Goal: Task Accomplishment & Management: Manage account settings

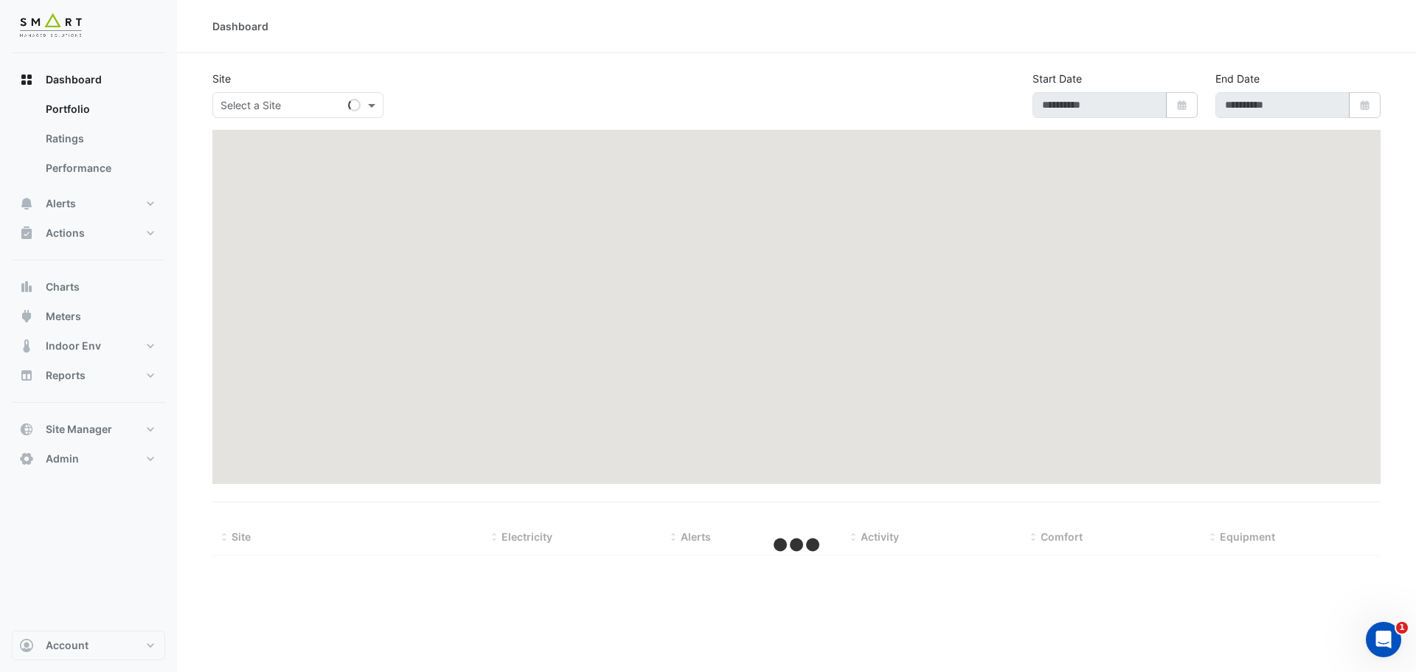
type input "**********"
select select "***"
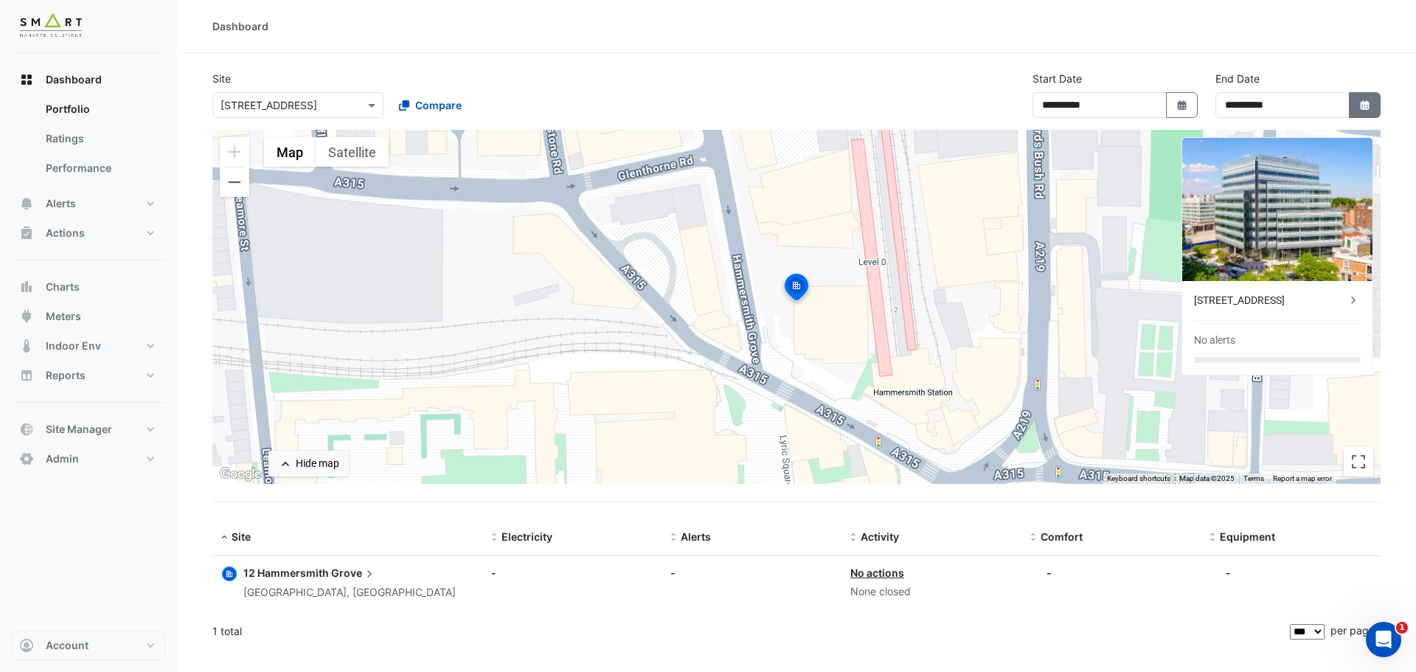
click at [1364, 105] on icon "button" at bounding box center [1364, 105] width 9 height 10
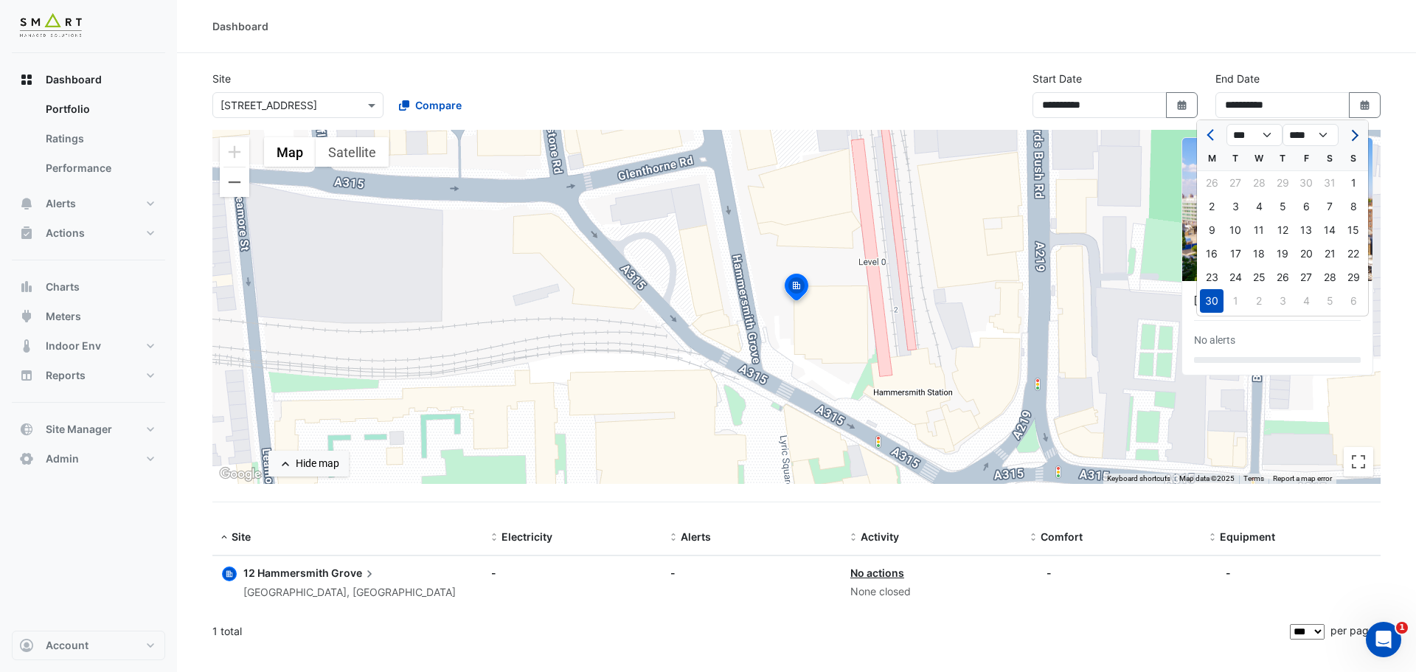
click at [1358, 140] on button "Next month" at bounding box center [1353, 135] width 18 height 24
select select "*"
click at [1229, 278] on div "30" at bounding box center [1235, 277] width 24 height 24
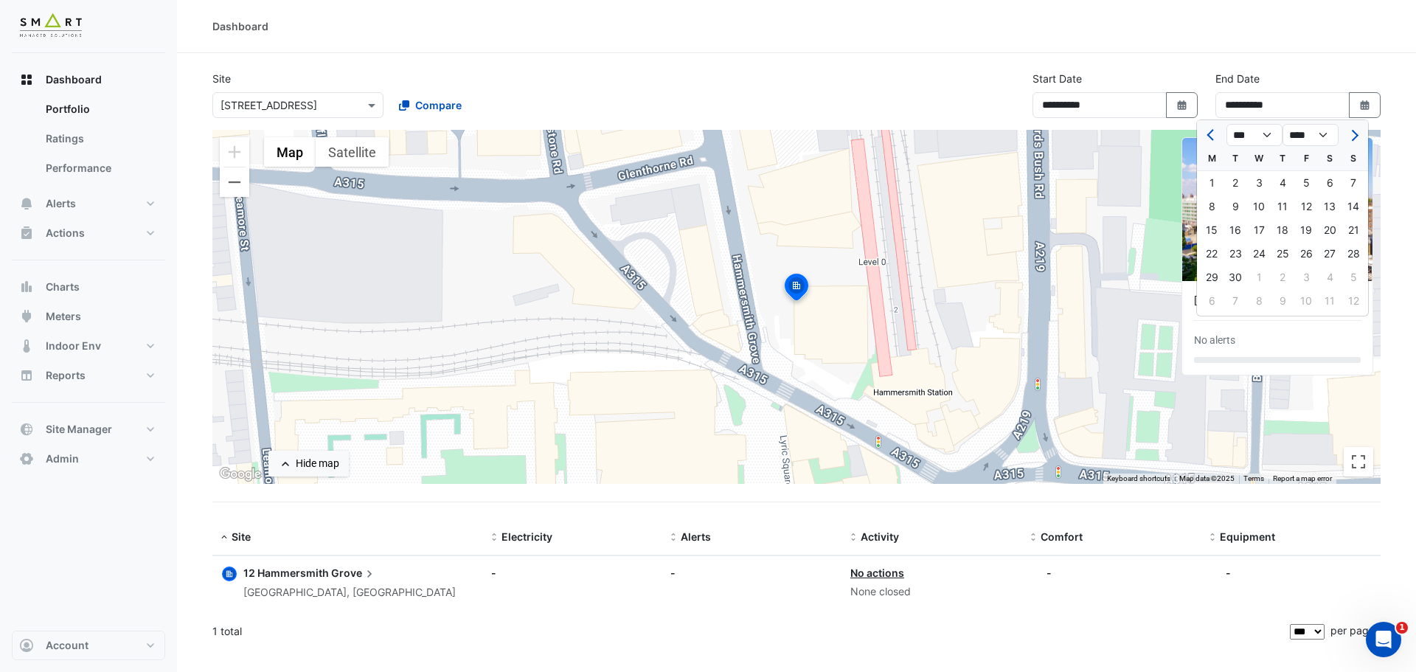
type input "**********"
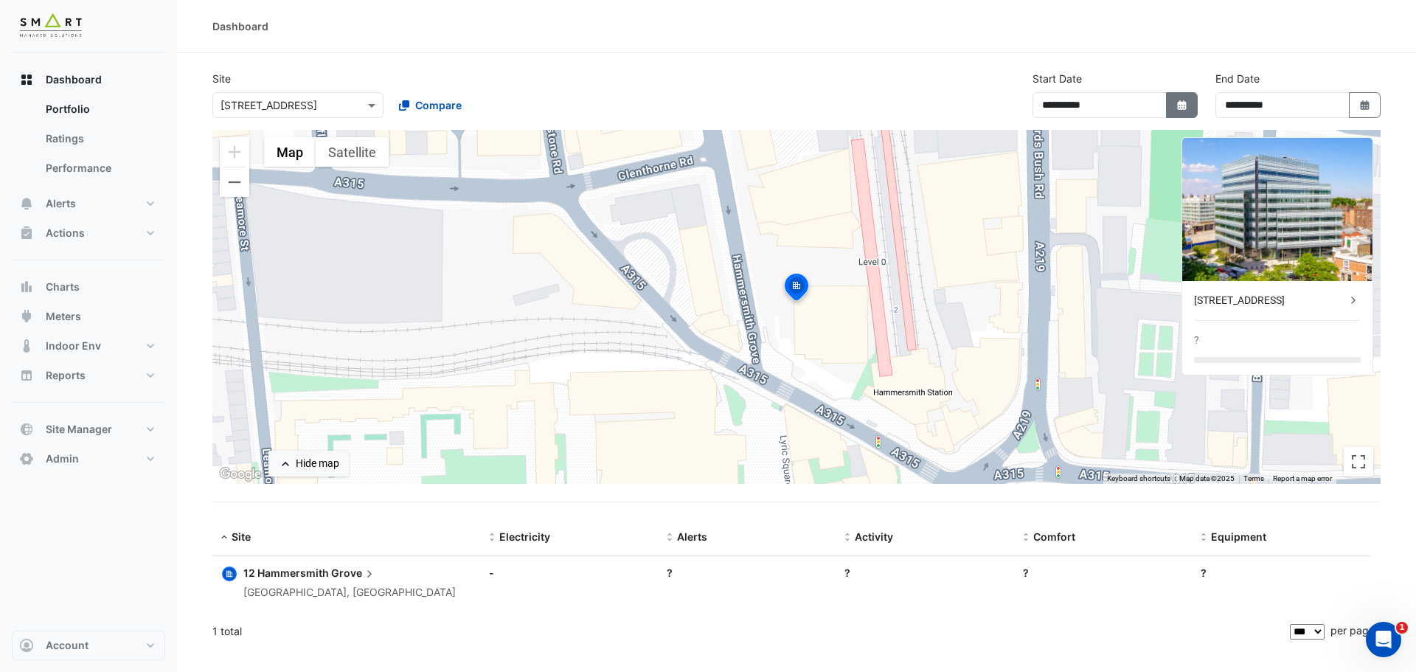
click at [1189, 103] on button "Select Date" at bounding box center [1182, 105] width 32 height 26
select select "*"
select select "****"
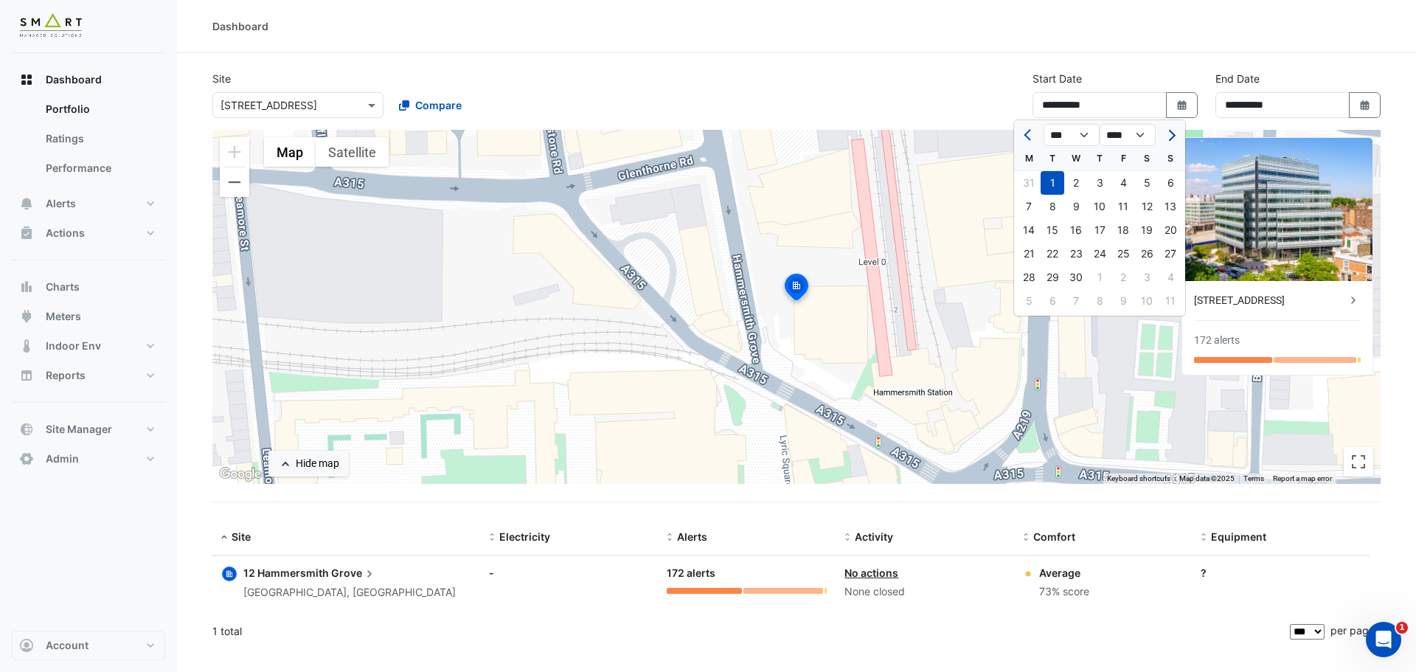
click at [1170, 133] on span "Next month" at bounding box center [1169, 135] width 11 height 11
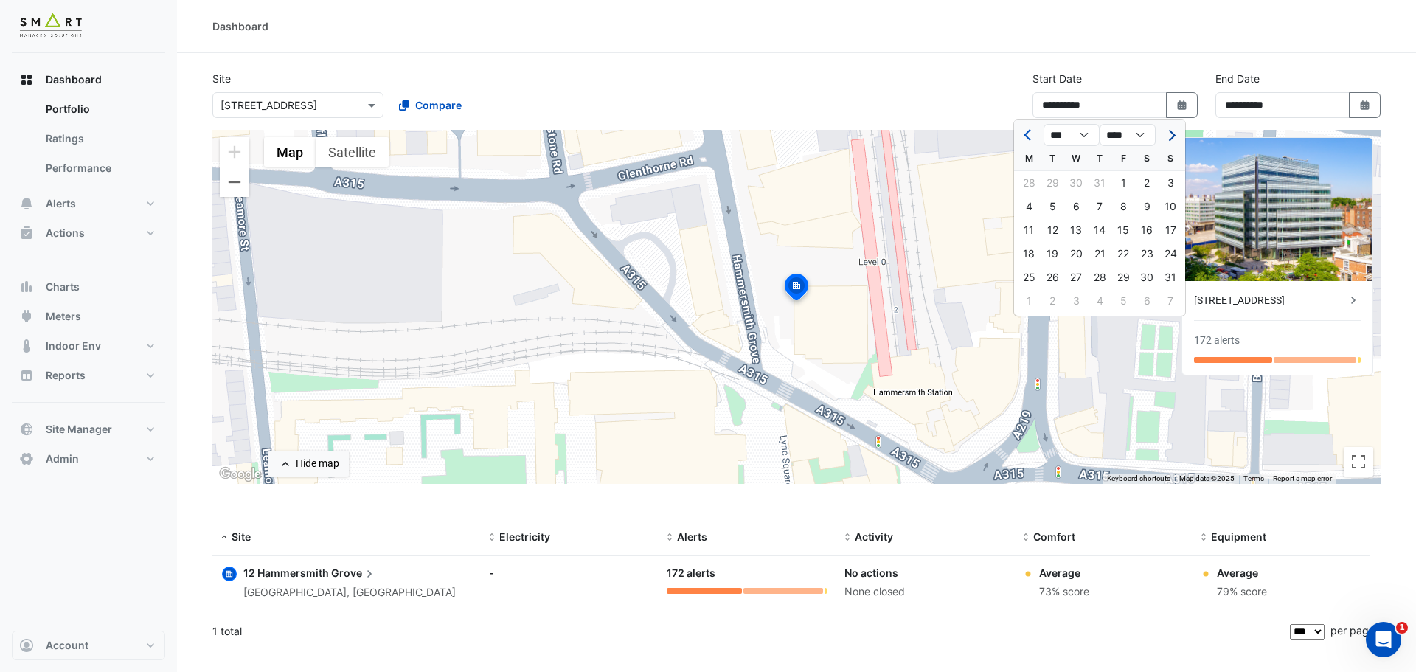
select select "*"
click at [1032, 182] on div "1" at bounding box center [1029, 183] width 24 height 24
type input "**********"
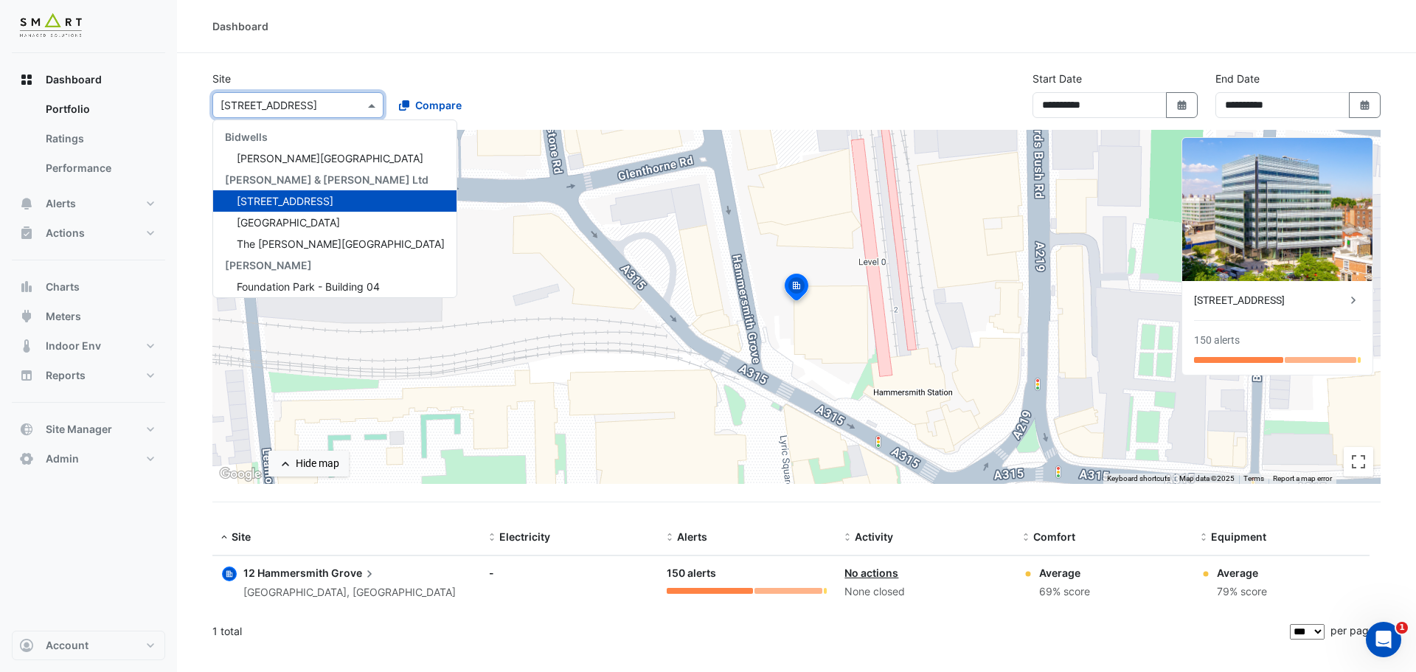
click at [324, 93] on div "× 12 Hammersmith Grove" at bounding box center [297, 105] width 171 height 26
click at [277, 226] on span "[GEOGRAPHIC_DATA]" at bounding box center [288, 222] width 103 height 13
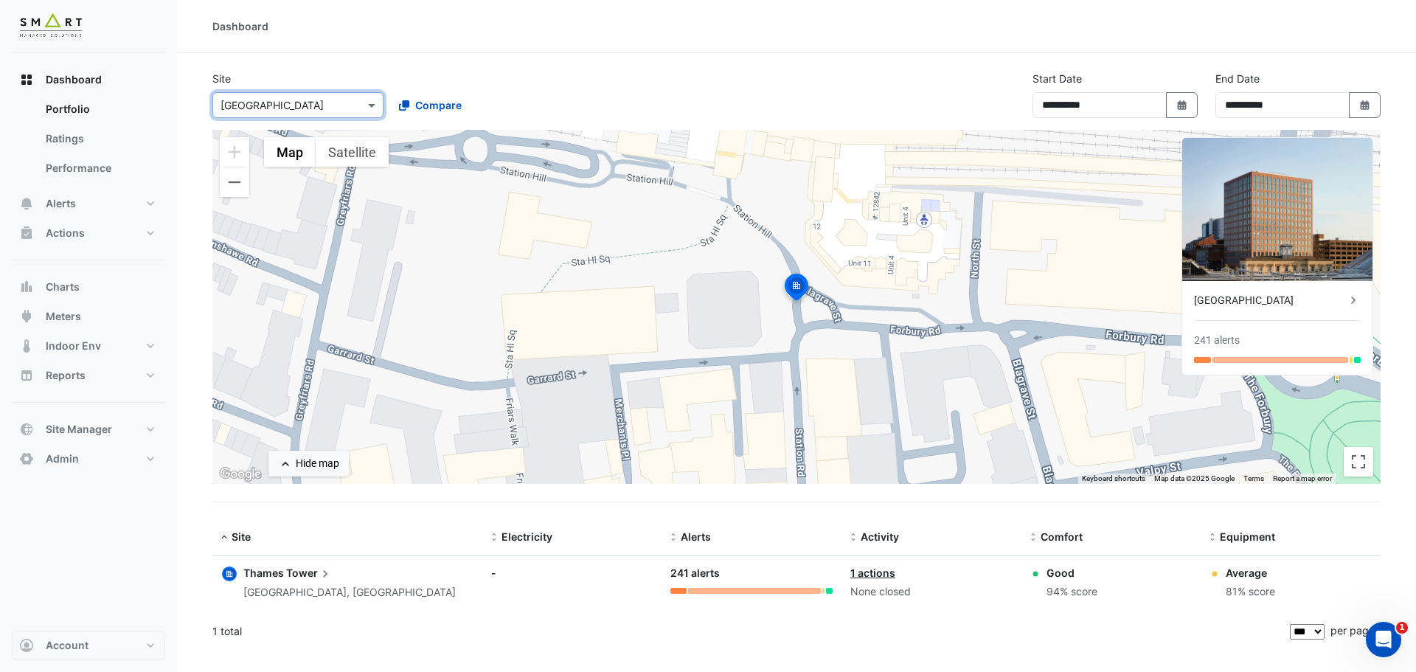
click at [984, 86] on div "**********" at bounding box center [797, 100] width 1186 height 59
click at [1243, 299] on div "[GEOGRAPHIC_DATA]" at bounding box center [1270, 300] width 152 height 15
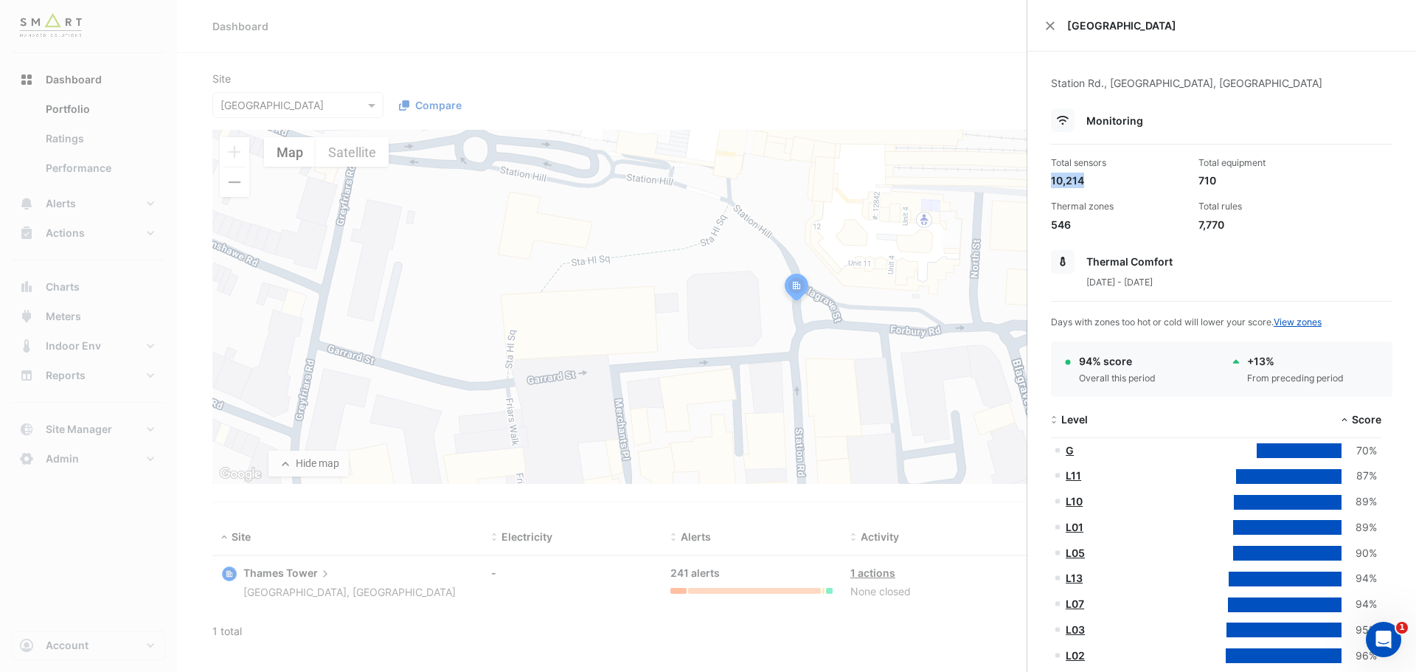
drag, startPoint x: 1088, startPoint y: 179, endPoint x: 1044, endPoint y: 181, distance: 43.5
click at [1206, 229] on div "7,770" at bounding box center [1266, 224] width 136 height 15
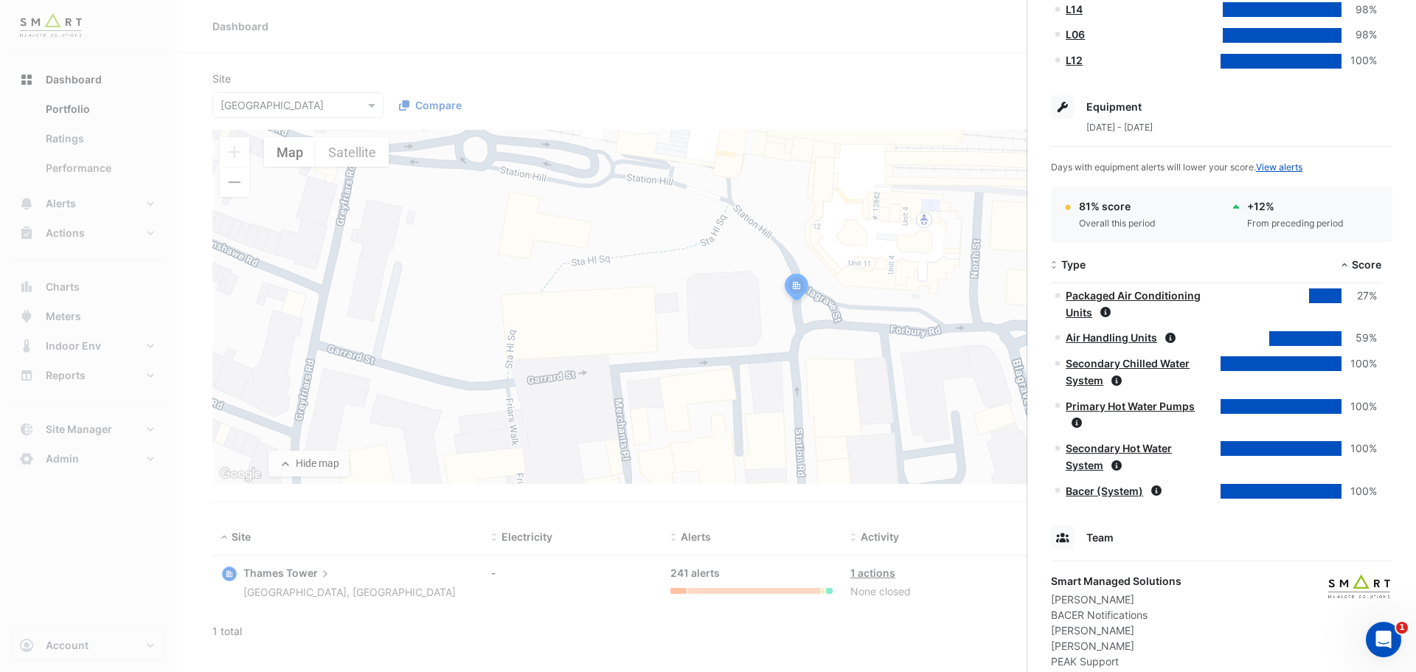
scroll to position [787, 0]
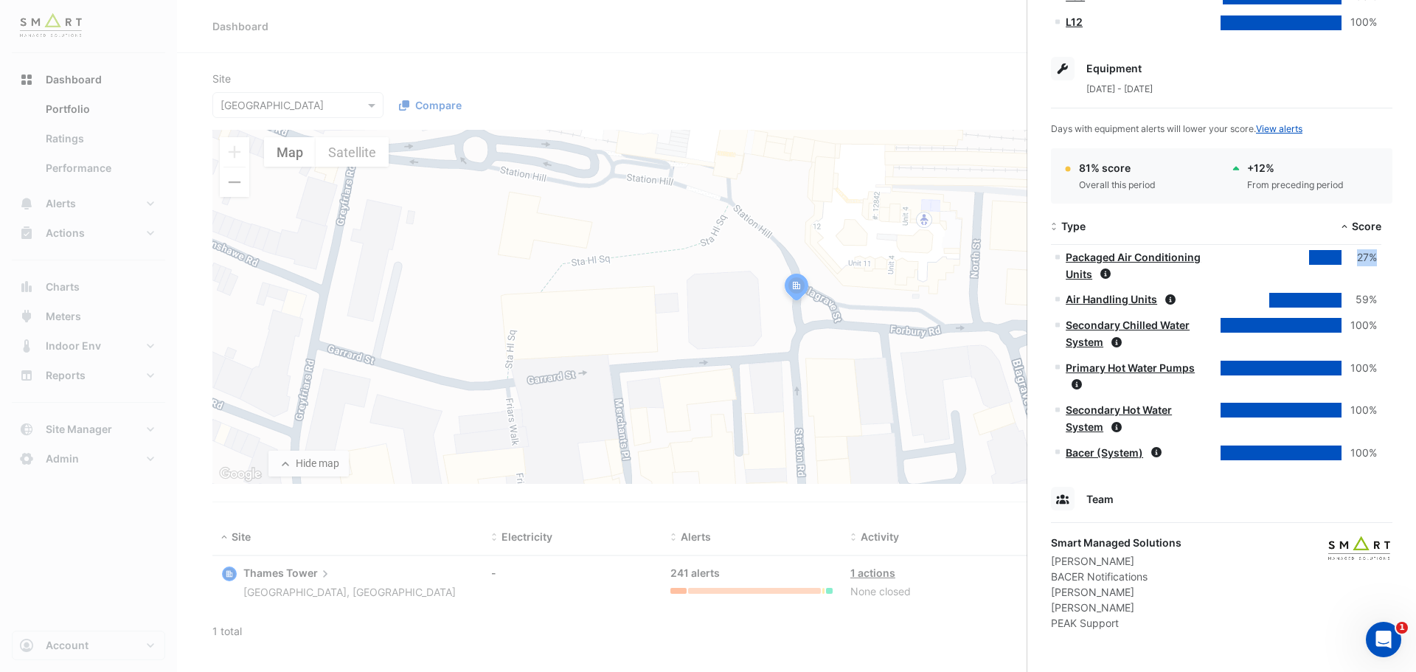
drag, startPoint x: 1379, startPoint y: 260, endPoint x: 1355, endPoint y: 262, distance: 23.7
click at [1356, 262] on datatable-body-cell "27%" at bounding box center [1298, 266] width 165 height 43
click at [904, 99] on ngb-offcanvas-backdrop at bounding box center [708, 336] width 1416 height 672
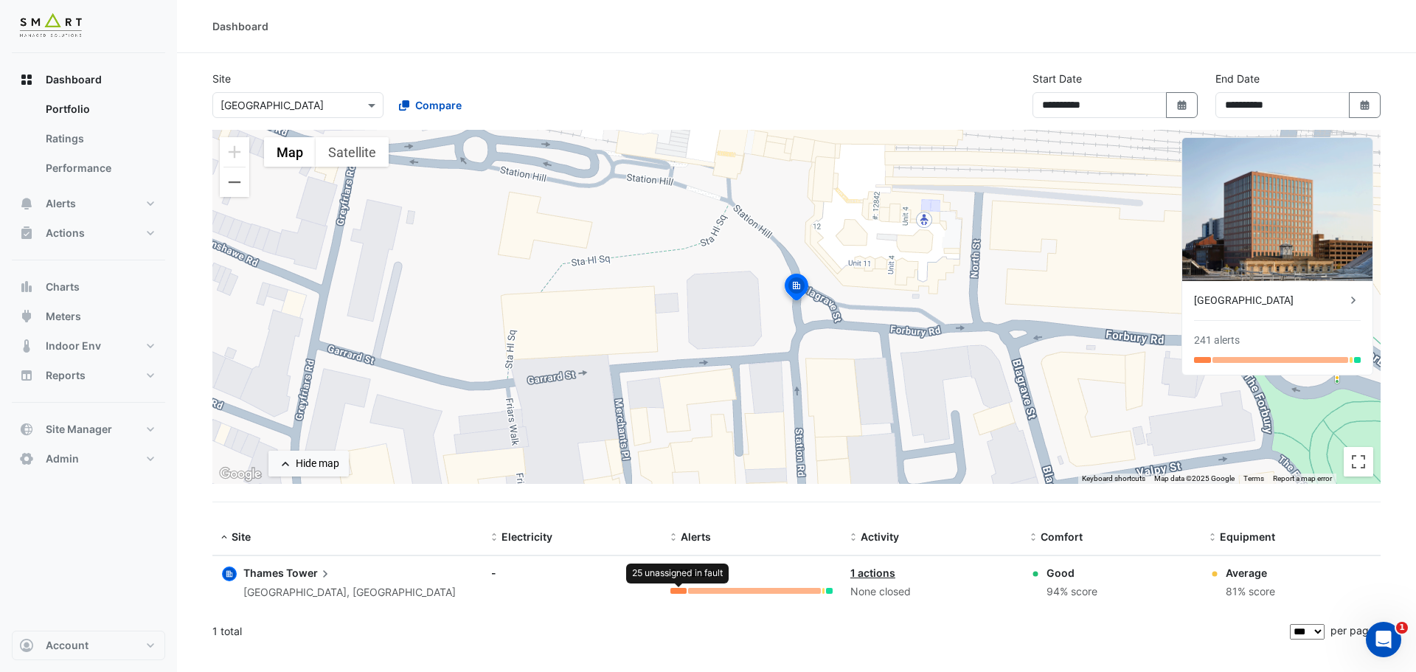
click at [681, 588] on div at bounding box center [678, 591] width 16 height 6
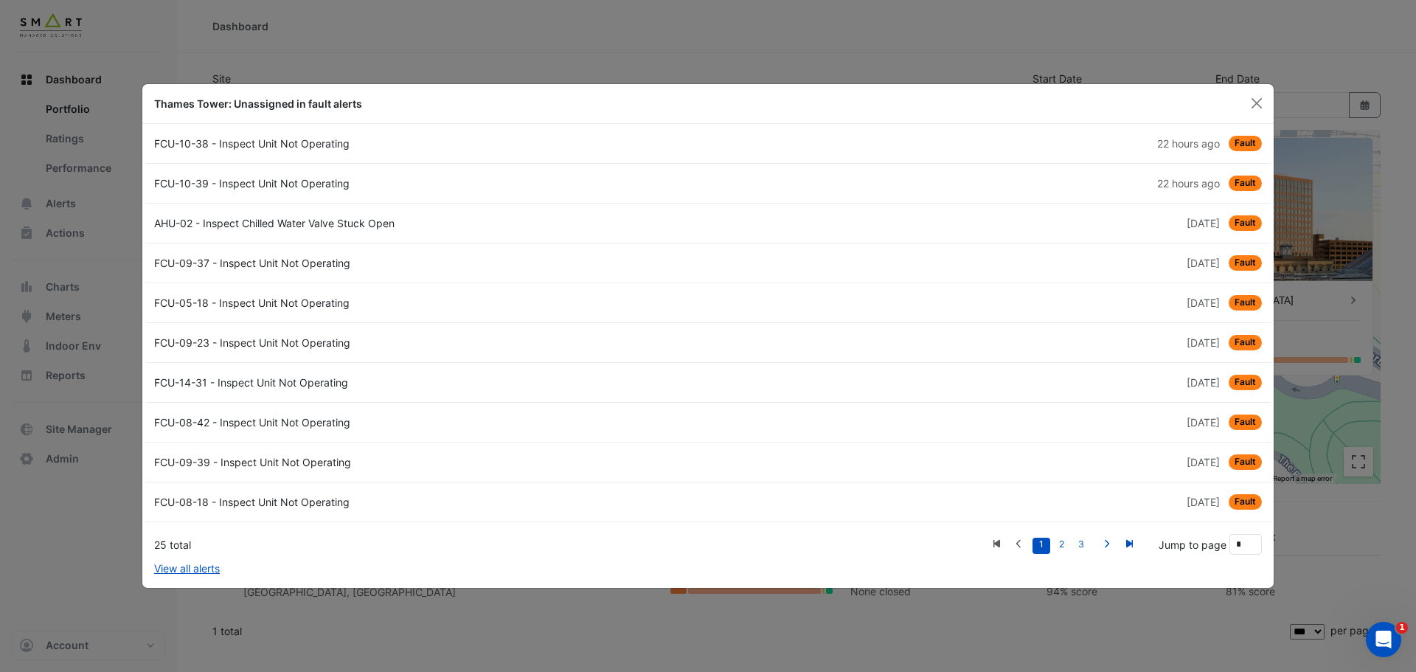
drag, startPoint x: 162, startPoint y: 544, endPoint x: 144, endPoint y: 544, distance: 17.7
click at [144, 544] on div "FCU-10-38 - Inspect Unit Not Operating 22 hours ago Fault FCU-10-39 - Inspect U…" at bounding box center [707, 350] width 1131 height 452
click at [1255, 100] on button "Close" at bounding box center [1257, 103] width 22 height 22
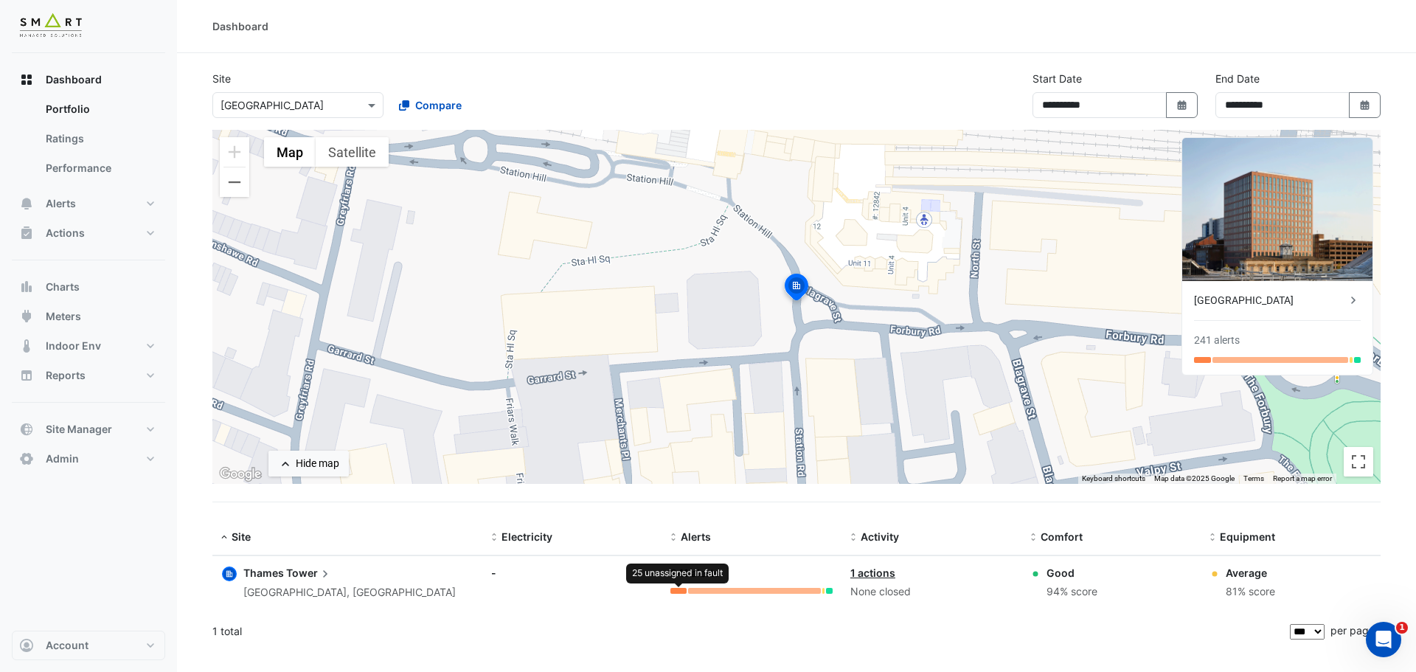
click at [679, 593] on div at bounding box center [678, 591] width 16 height 6
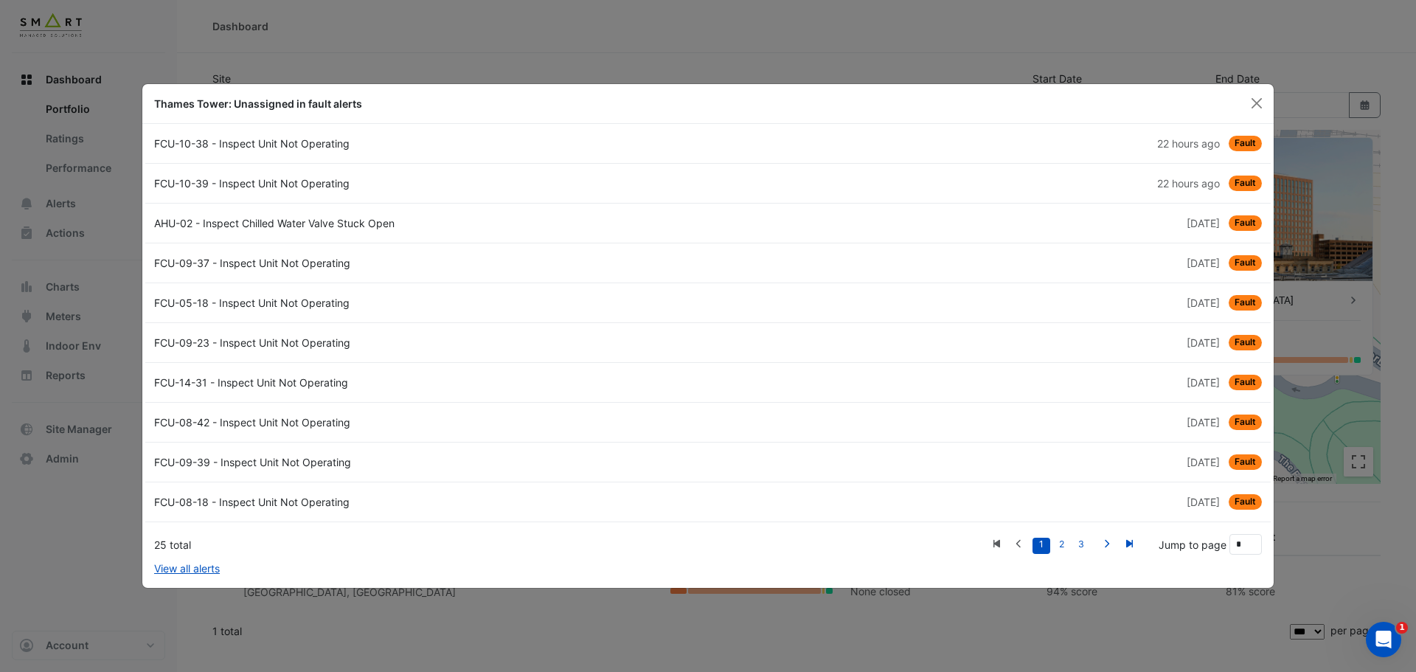
click at [328, 225] on div "AHU-02 - Inspect Chilled Water Valve Stuck Open" at bounding box center [426, 222] width 563 height 15
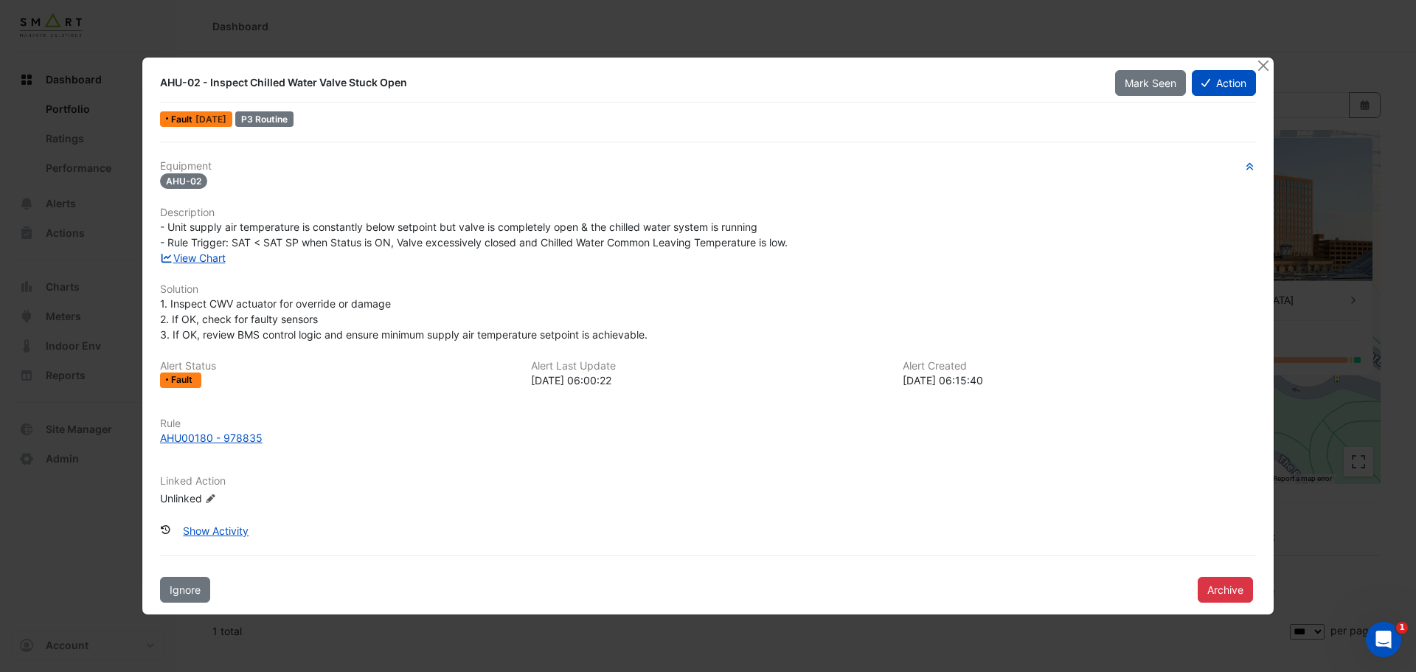
drag, startPoint x: 241, startPoint y: 84, endPoint x: 352, endPoint y: 95, distance: 111.2
click at [353, 85] on div "AHU-02 - Inspect Chilled Water Valve Stuck Open" at bounding box center [628, 82] width 937 height 15
click at [348, 240] on span "- Unit supply air temperature is constantly below setpoint but valve is complet…" at bounding box center [474, 234] width 628 height 28
drag, startPoint x: 805, startPoint y: 243, endPoint x: 160, endPoint y: 178, distance: 648.5
click at [160, 178] on div "Equipment AHU-02 Description - Unit supply air temperature is constantly below …" at bounding box center [708, 339] width 1096 height 358
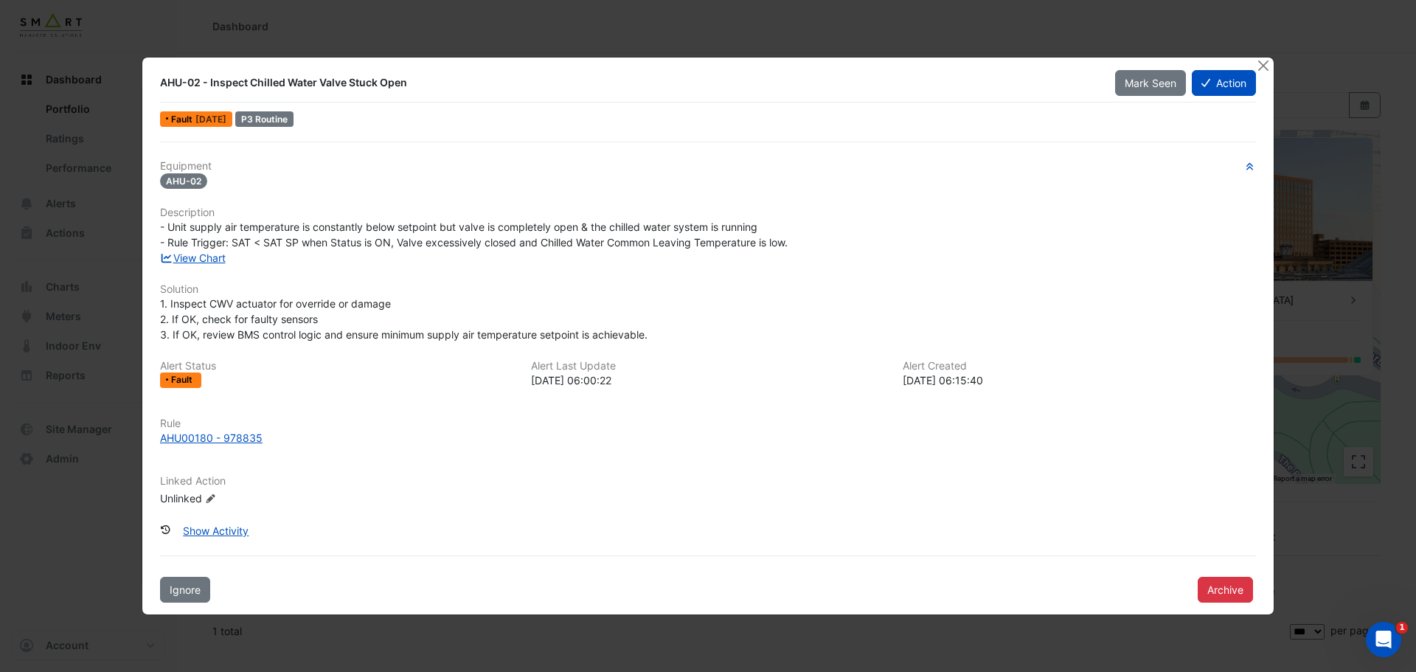
click at [342, 248] on span "- Unit supply air temperature is constantly below setpoint but valve is complet…" at bounding box center [474, 234] width 628 height 28
click at [1223, 79] on button "Action" at bounding box center [1224, 83] width 64 height 26
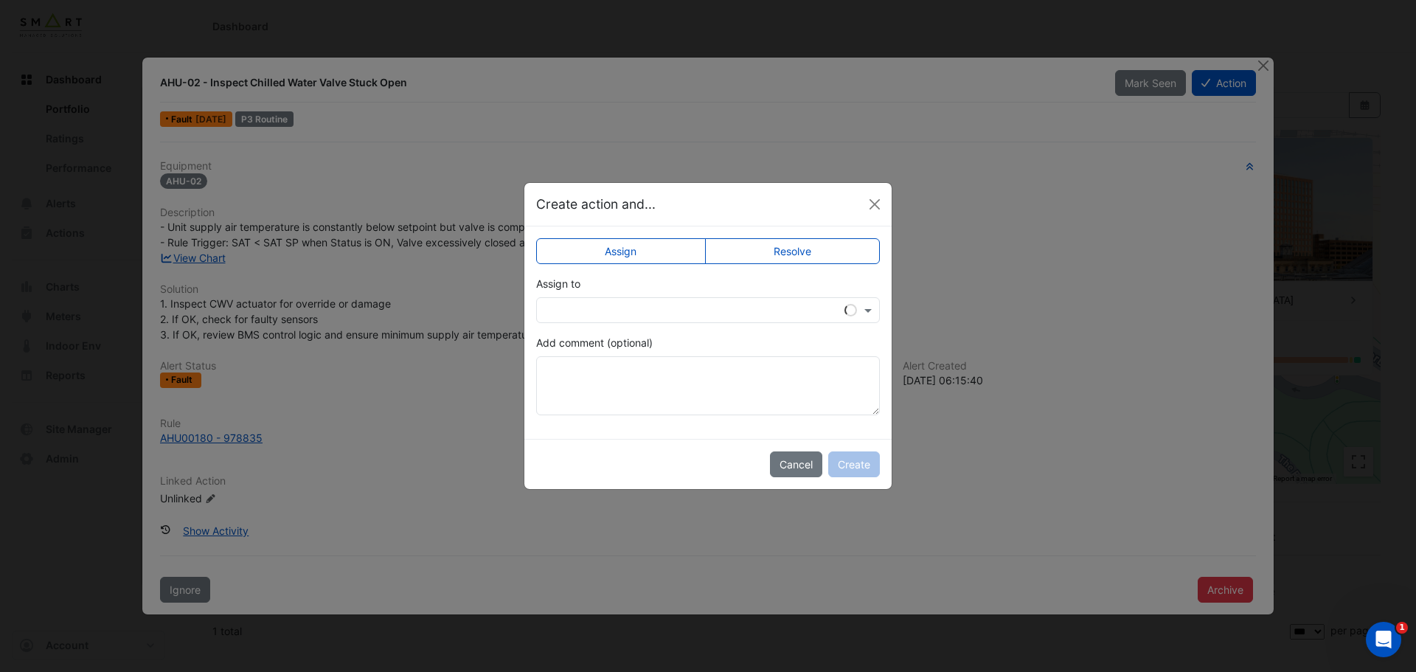
click at [667, 310] on input "text" at bounding box center [693, 310] width 298 height 15
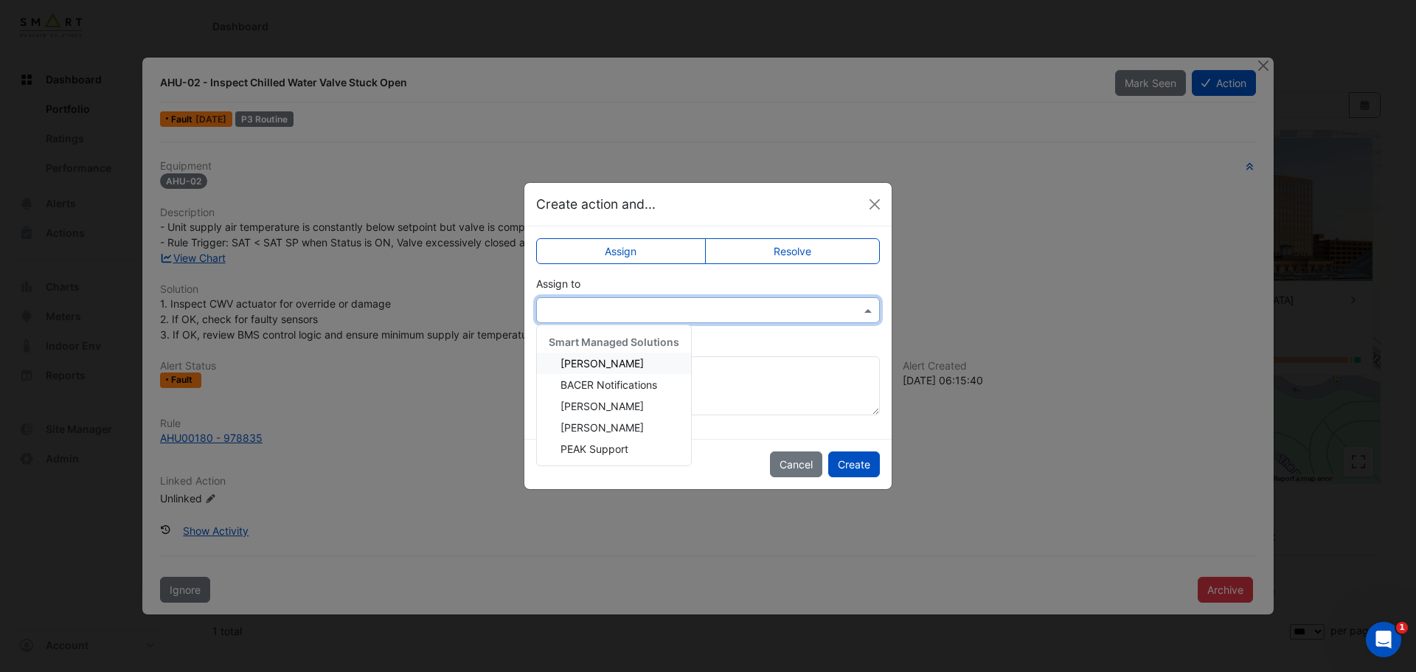
click at [739, 346] on div "Add comment (optional)" at bounding box center [708, 375] width 344 height 80
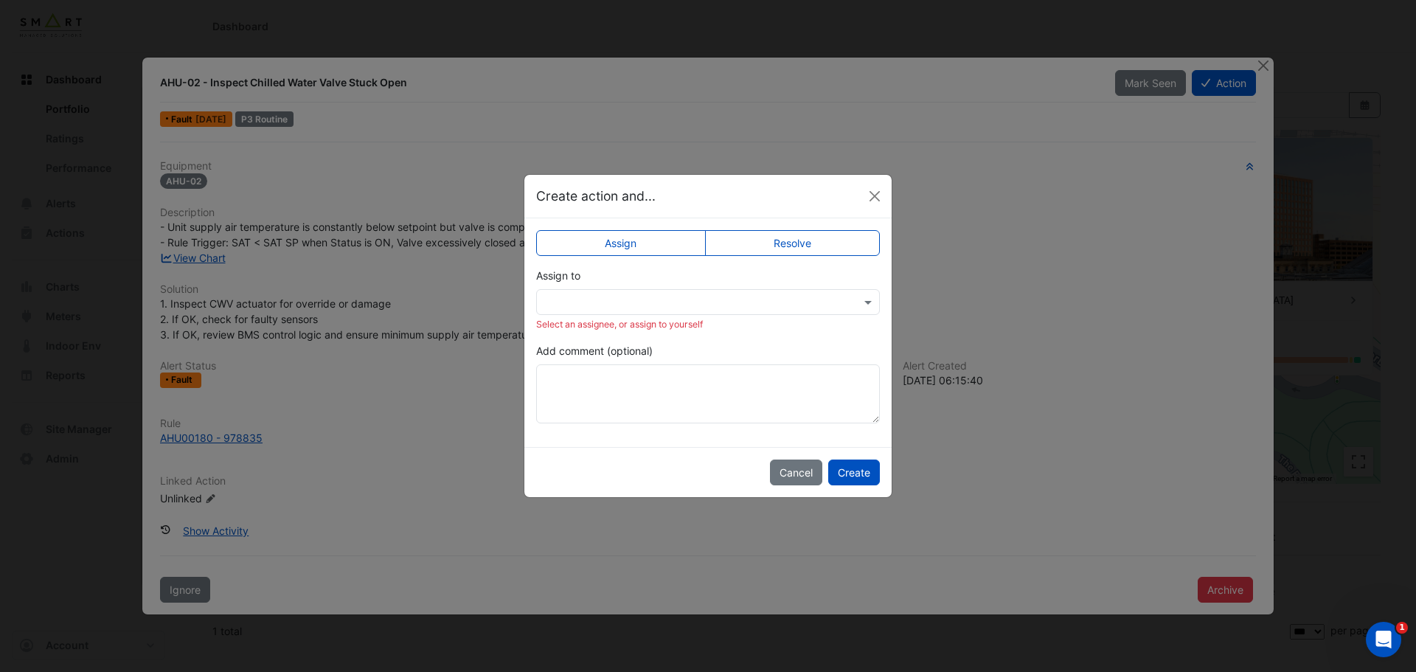
click at [692, 304] on input "text" at bounding box center [693, 302] width 298 height 15
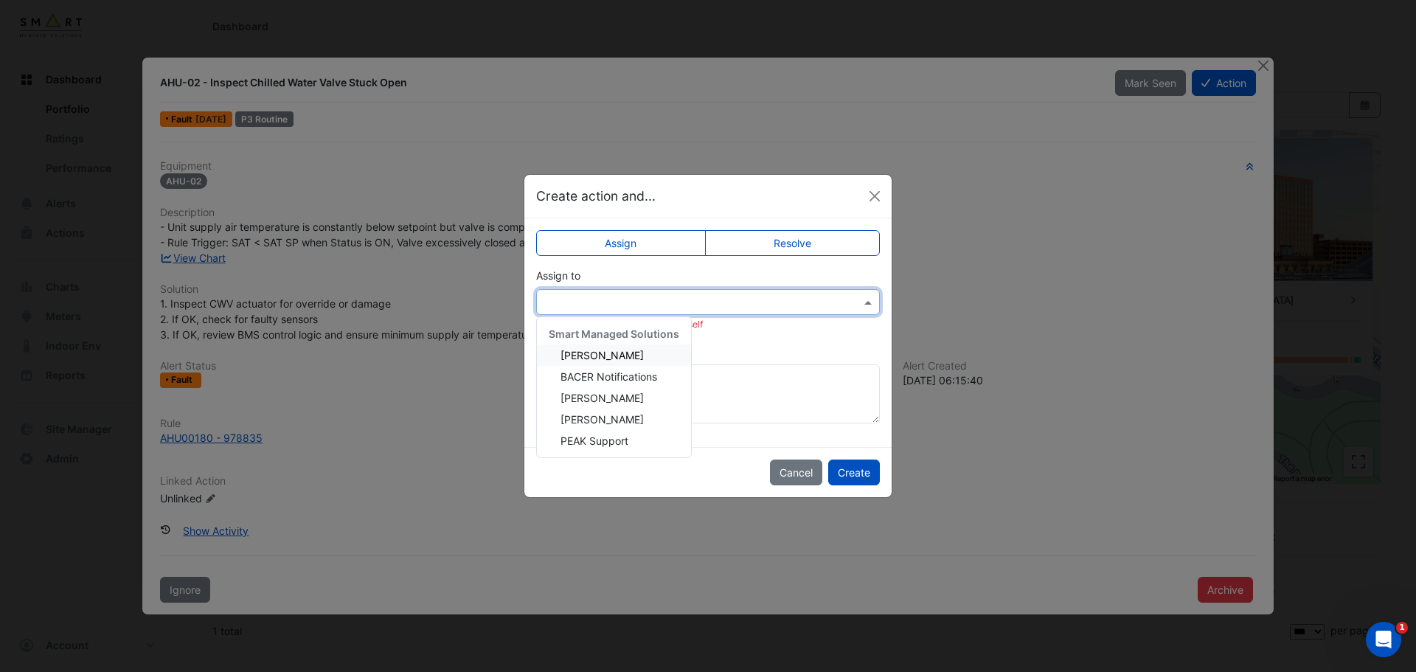
click at [626, 350] on span "[PERSON_NAME]" at bounding box center [601, 355] width 83 height 13
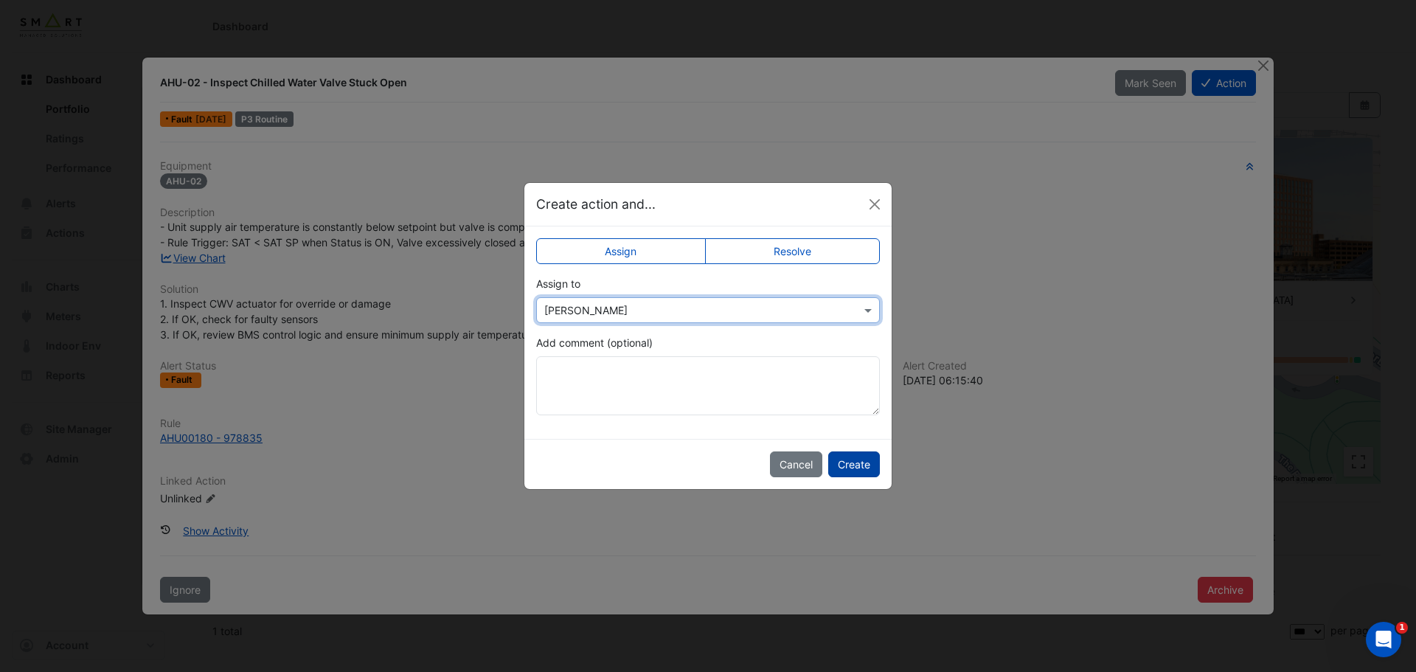
click at [851, 471] on button "Create" at bounding box center [854, 464] width 52 height 26
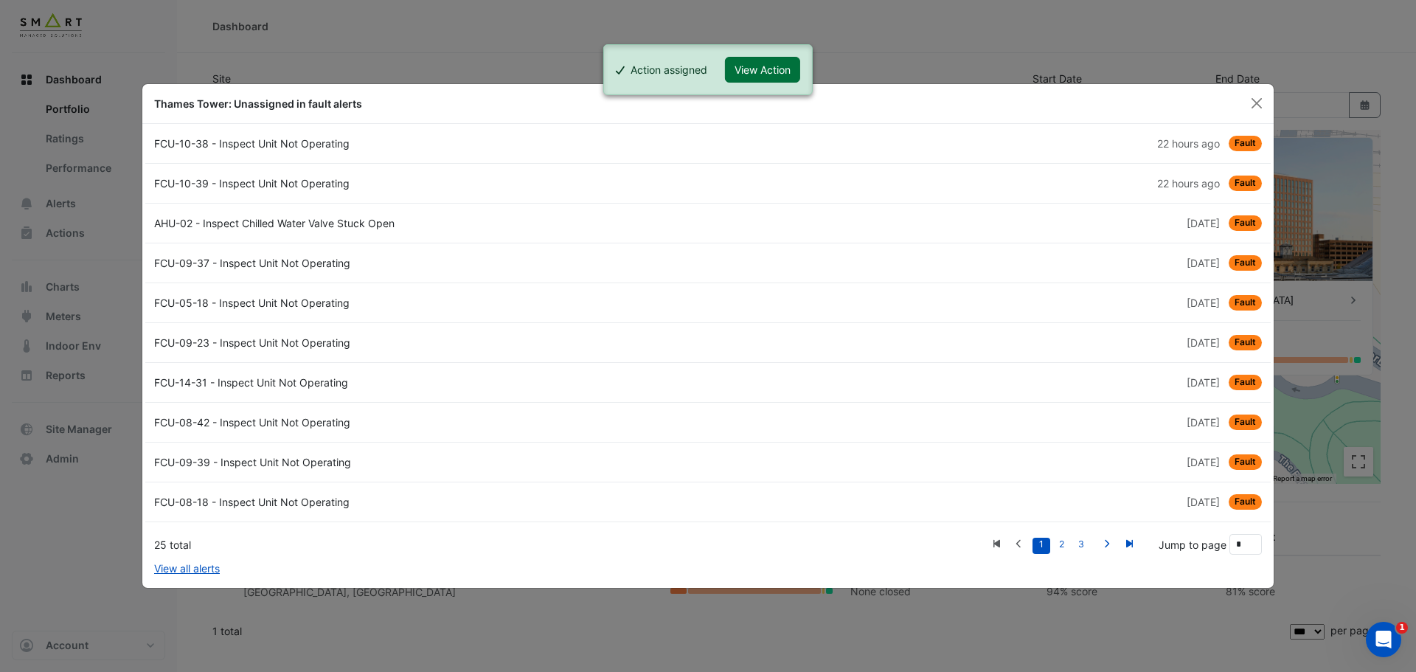
click at [751, 70] on button "View Action" at bounding box center [762, 70] width 75 height 26
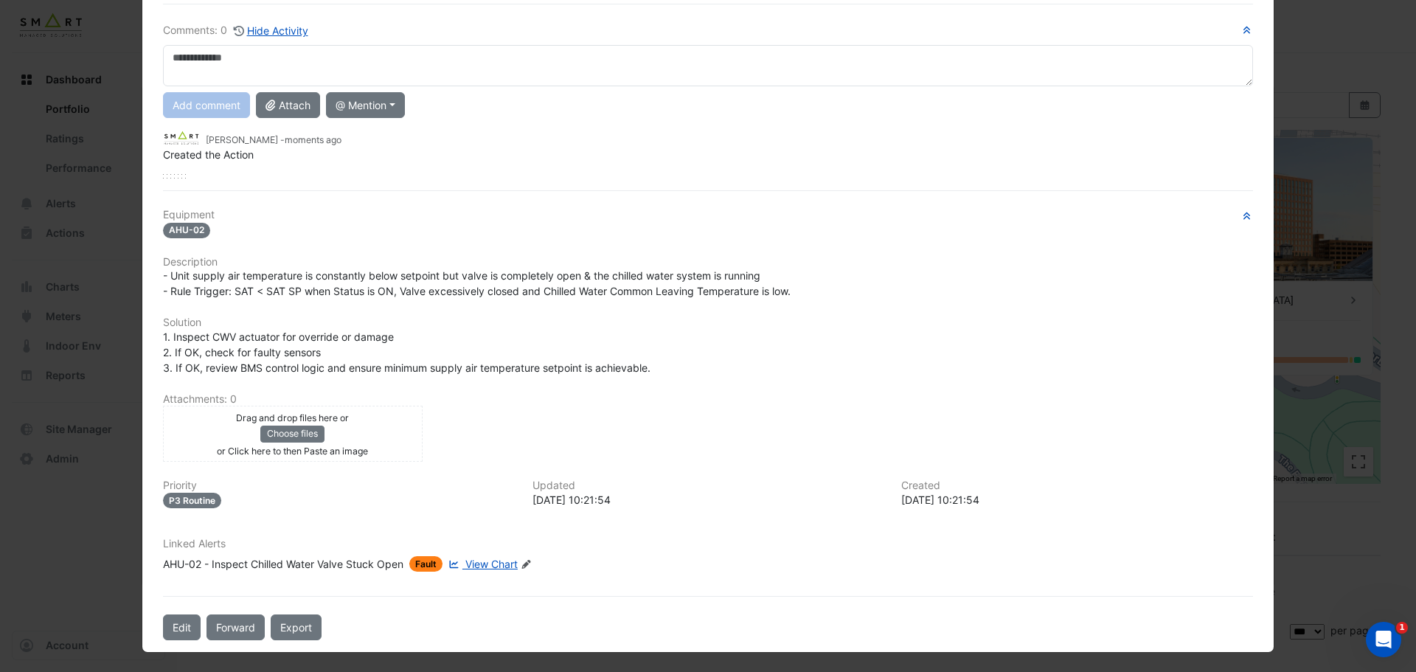
scroll to position [99, 0]
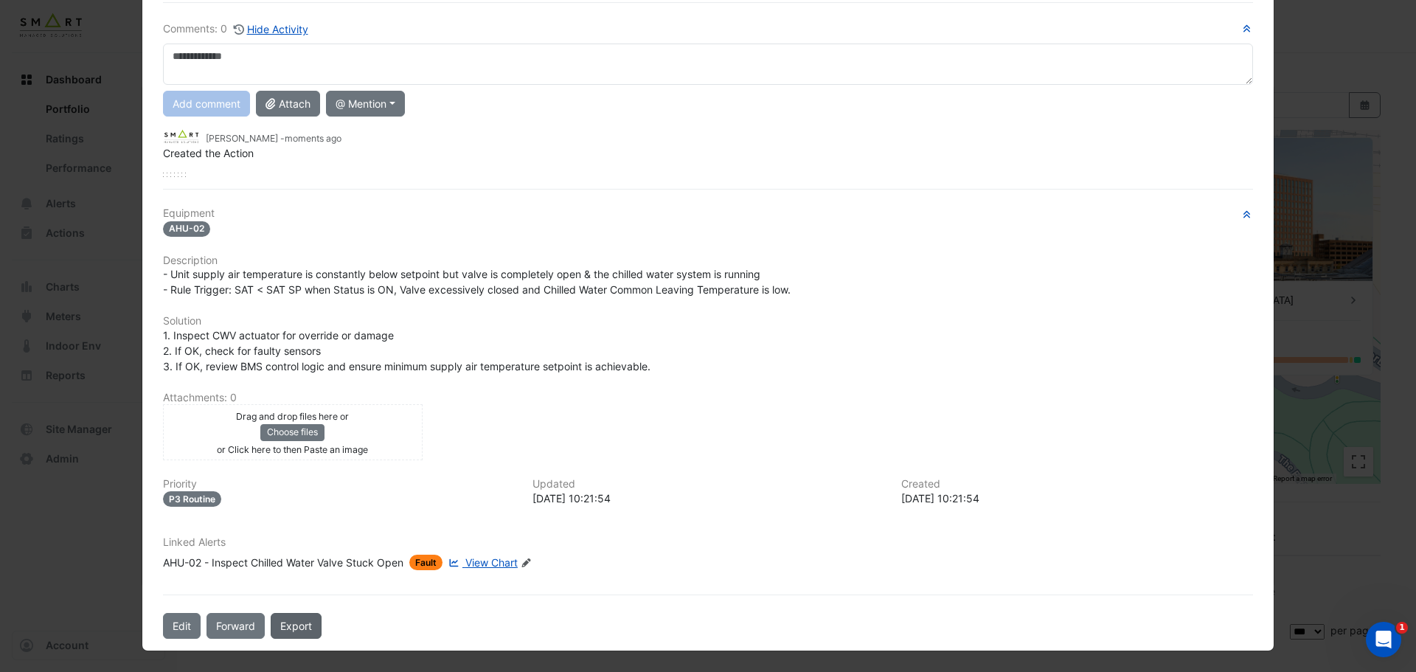
click at [285, 630] on link "Export" at bounding box center [296, 626] width 51 height 26
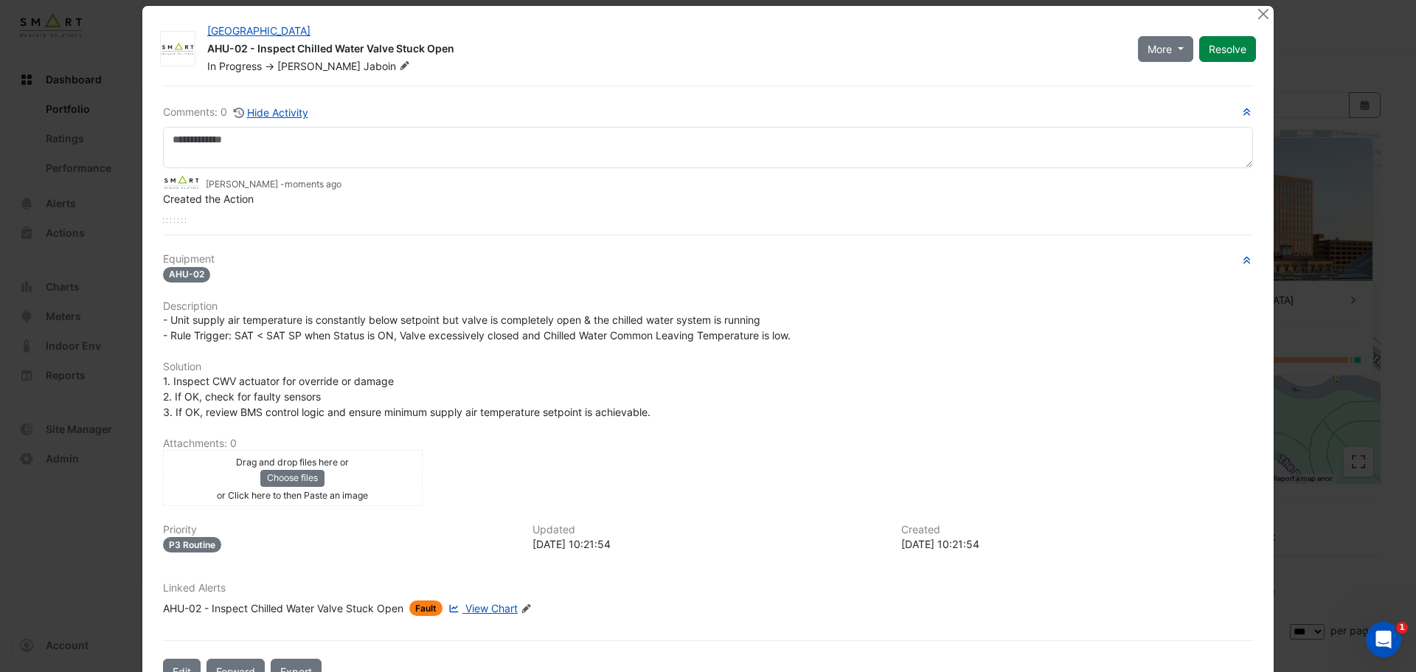
scroll to position [0, 0]
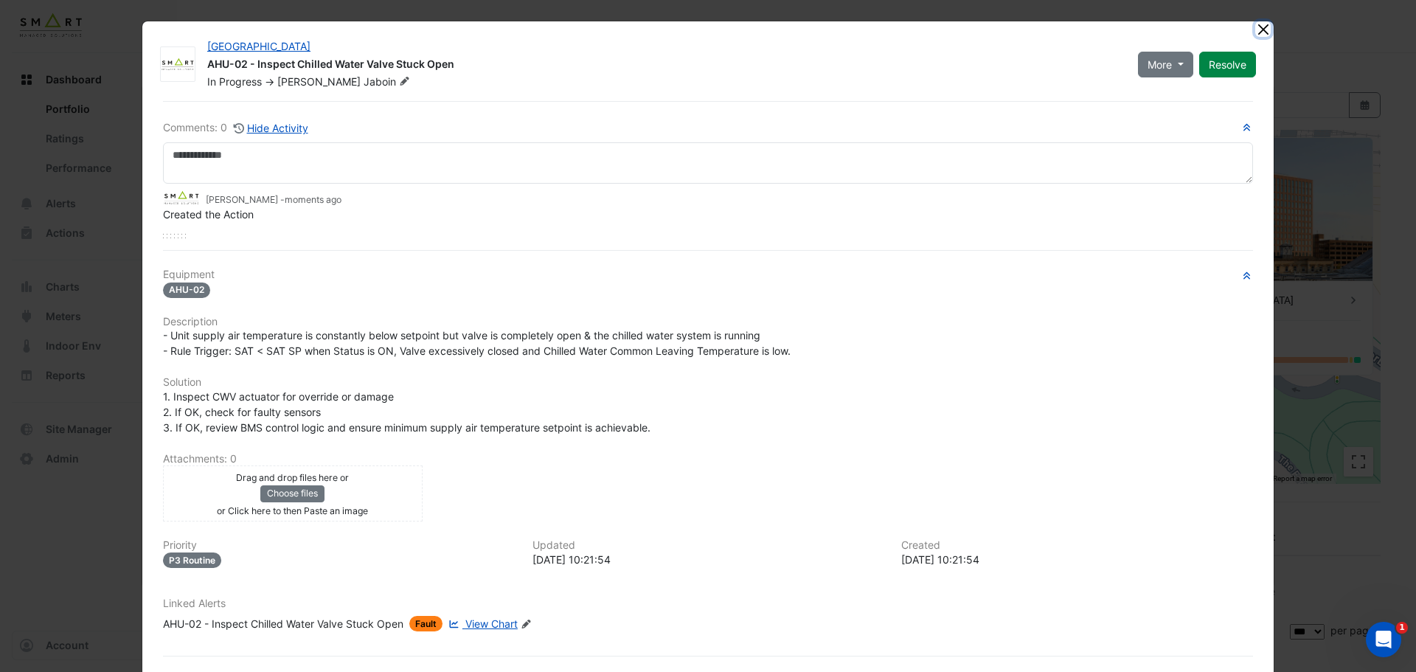
click at [1259, 30] on button "Close" at bounding box center [1262, 28] width 15 height 15
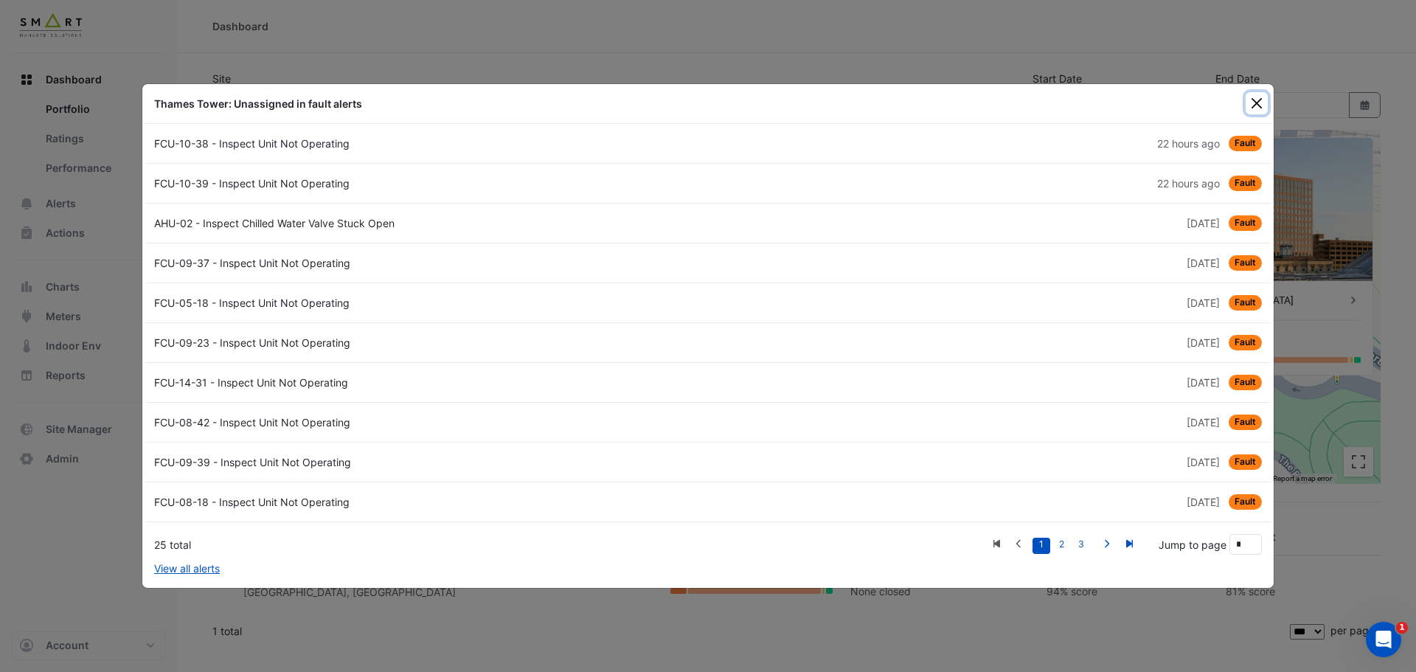
click at [1262, 102] on button "Close" at bounding box center [1257, 103] width 22 height 22
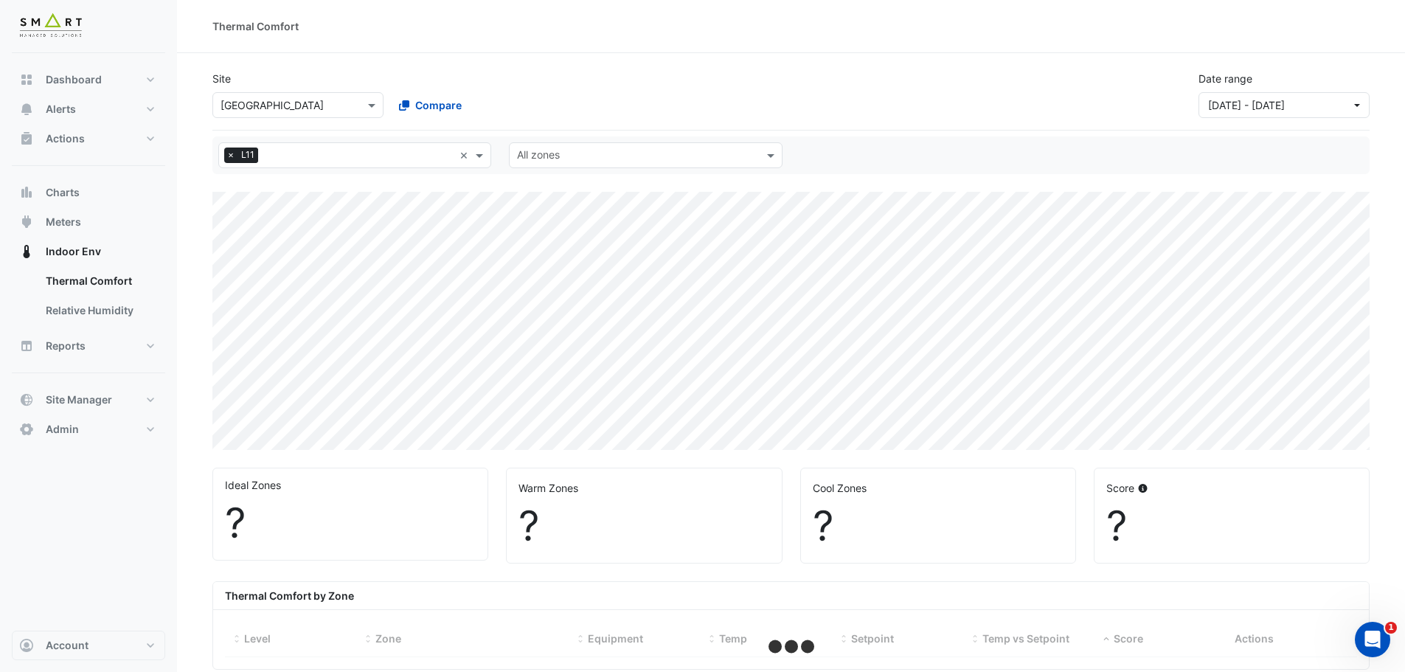
select select "***"
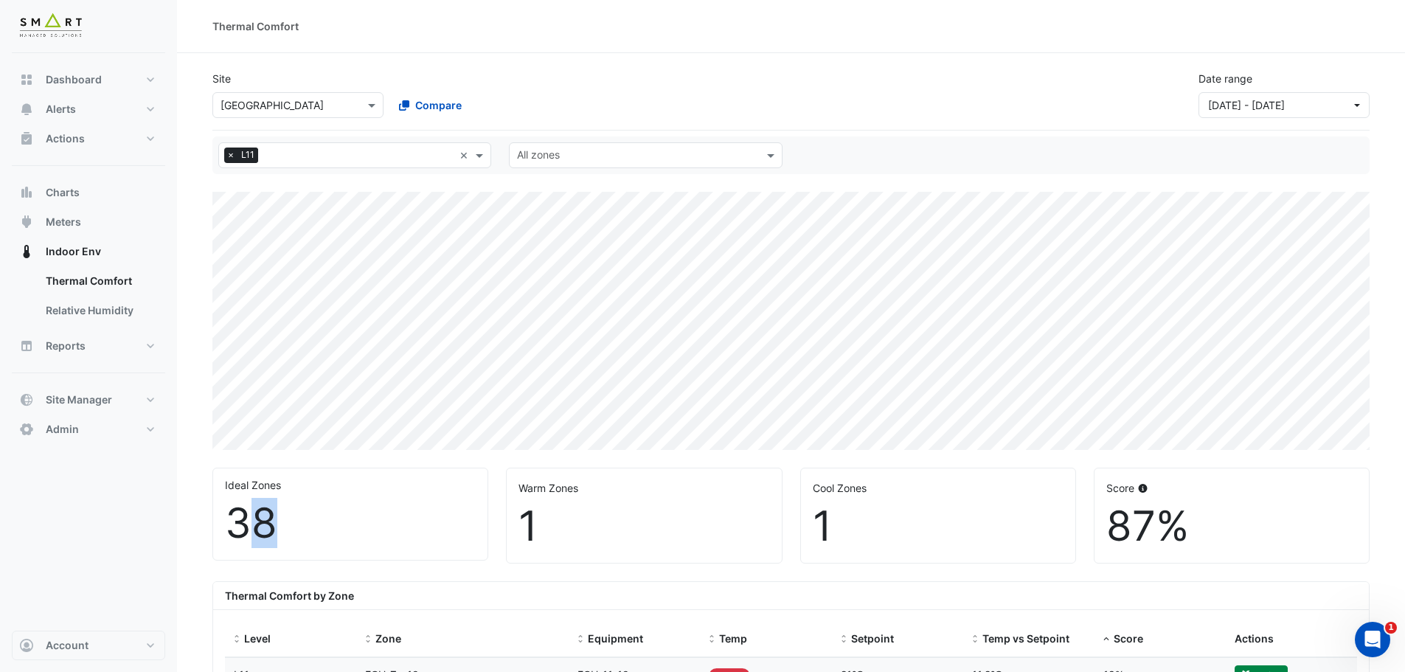
drag, startPoint x: 242, startPoint y: 527, endPoint x: 299, endPoint y: 527, distance: 57.5
click at [299, 527] on div "38" at bounding box center [350, 523] width 251 height 49
click at [671, 527] on div "1" at bounding box center [643, 525] width 251 height 49
drag, startPoint x: 544, startPoint y: 526, endPoint x: 528, endPoint y: 526, distance: 16.2
click at [528, 526] on div "1" at bounding box center [643, 525] width 251 height 49
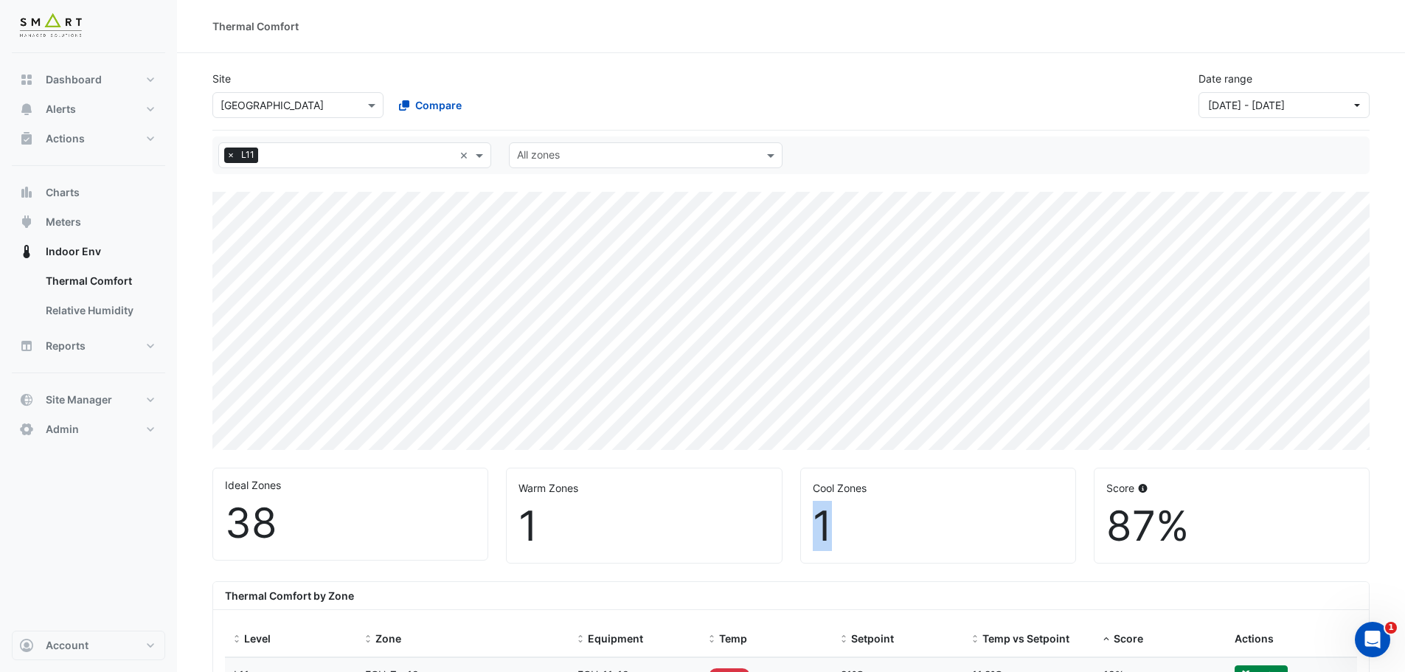
drag, startPoint x: 856, startPoint y: 524, endPoint x: 803, endPoint y: 526, distance: 53.1
click at [803, 526] on div "Cool Zones 1" at bounding box center [938, 515] width 274 height 94
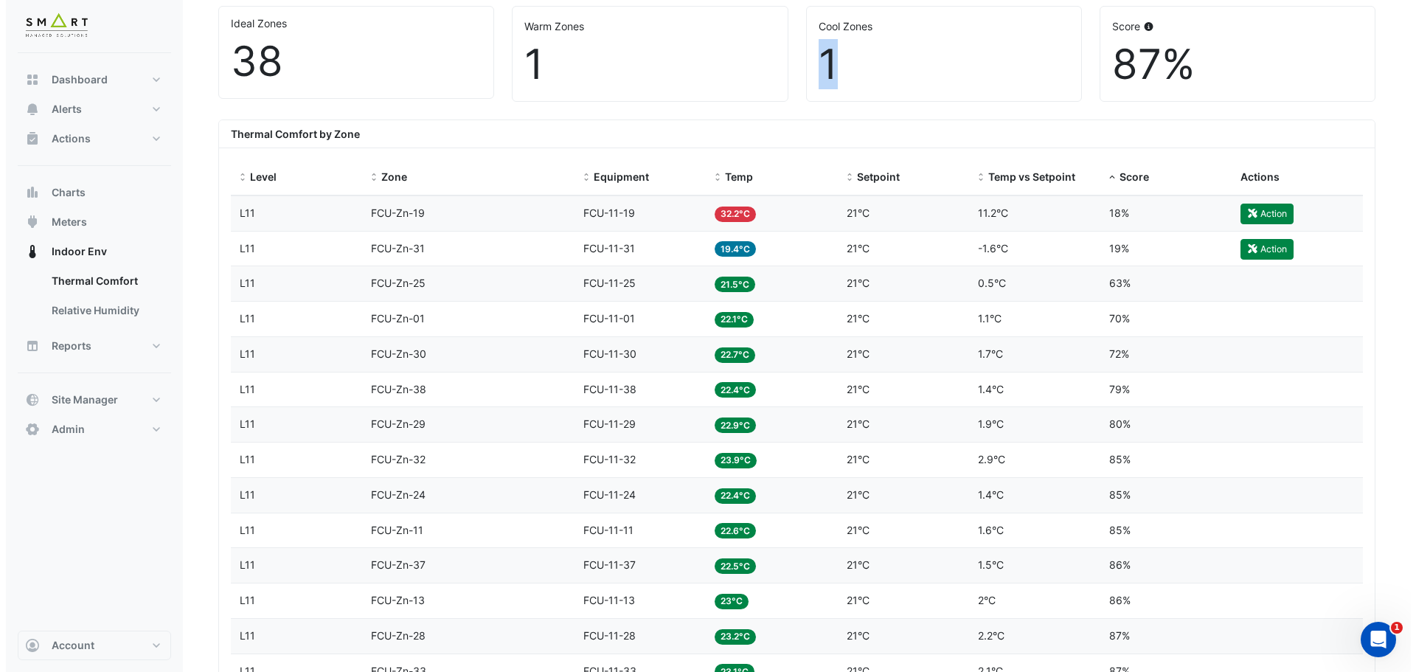
scroll to position [516, 0]
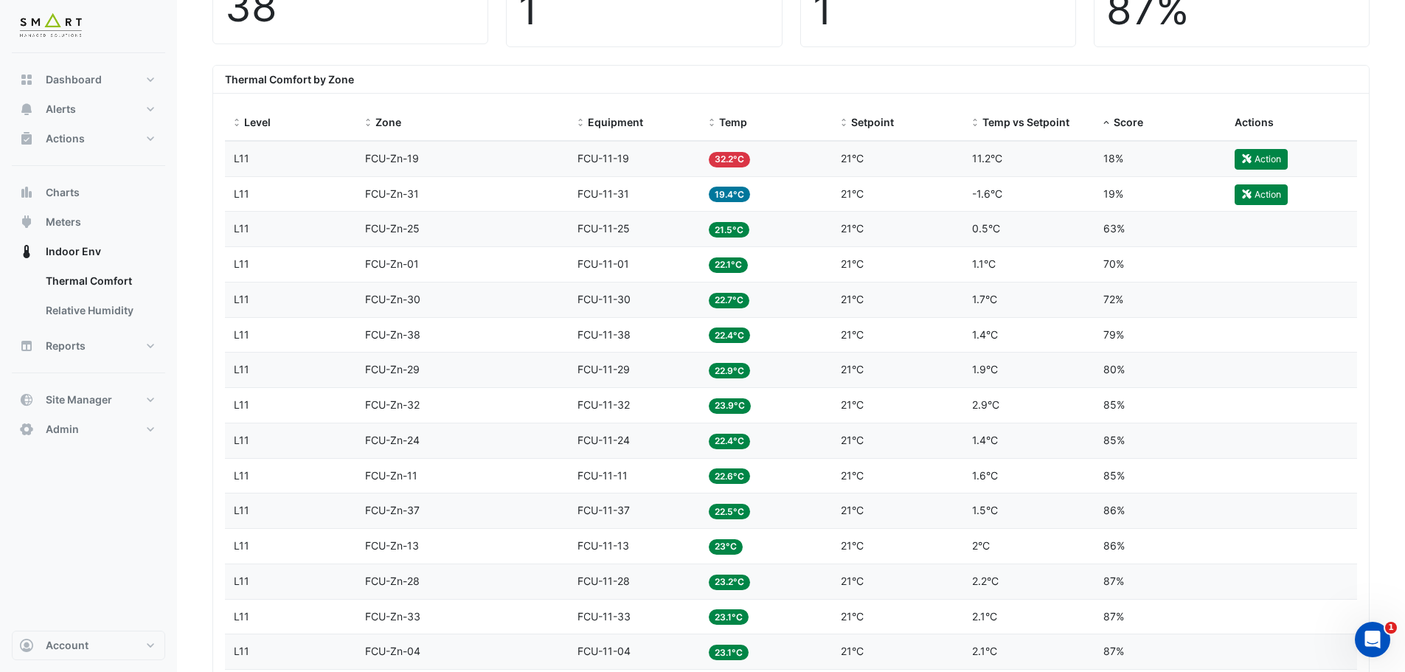
click at [858, 160] on span "21°C" at bounding box center [852, 158] width 23 height 13
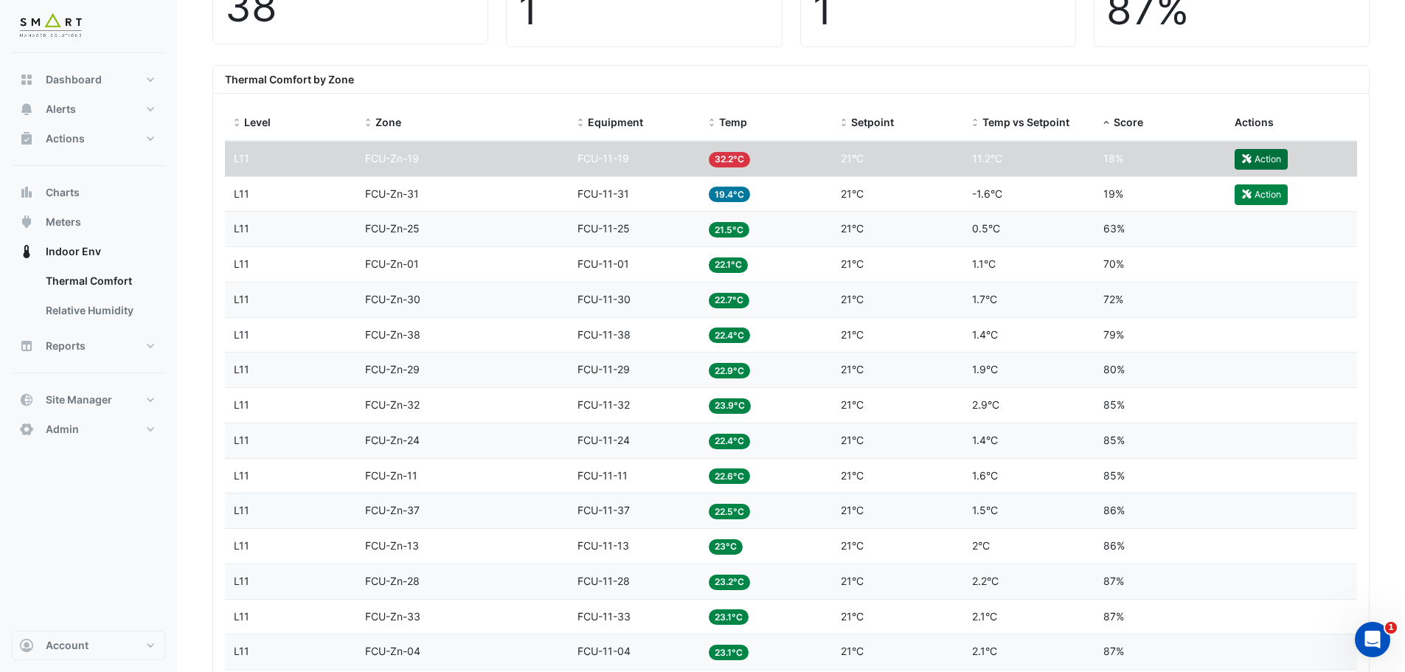
click at [1258, 155] on button "Action" at bounding box center [1260, 159] width 53 height 21
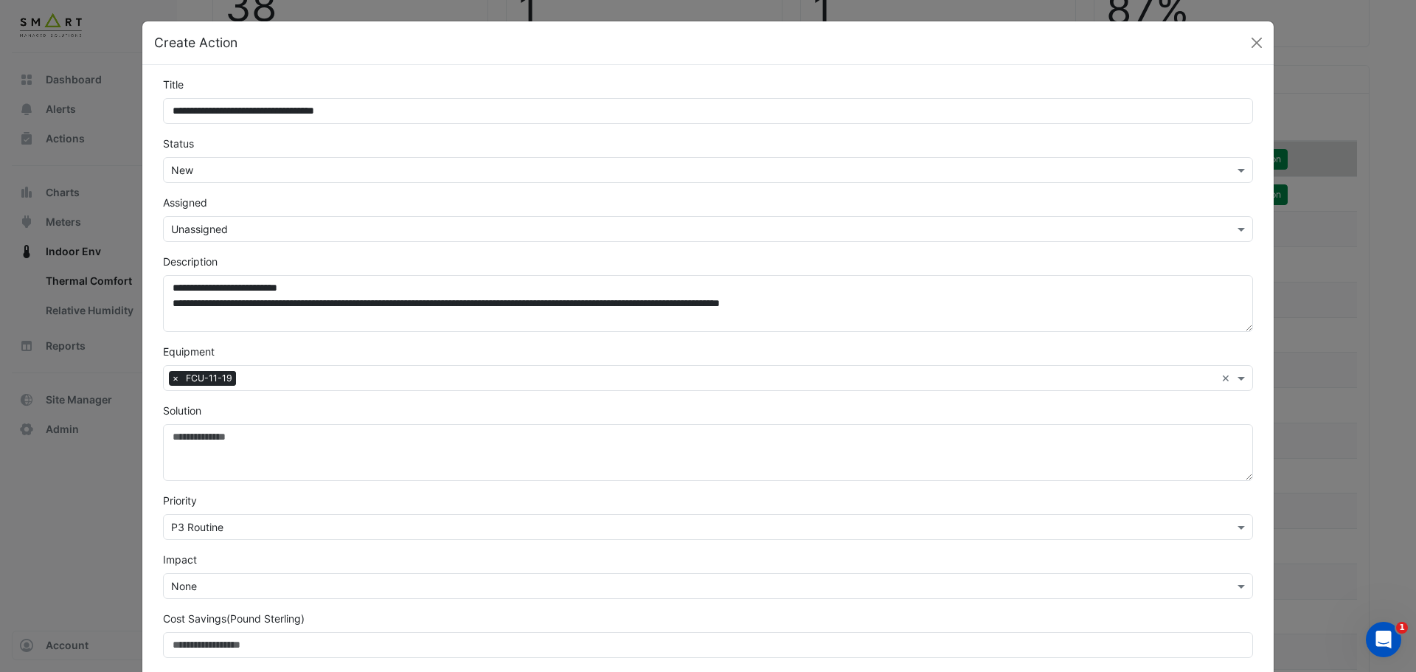
scroll to position [128, 0]
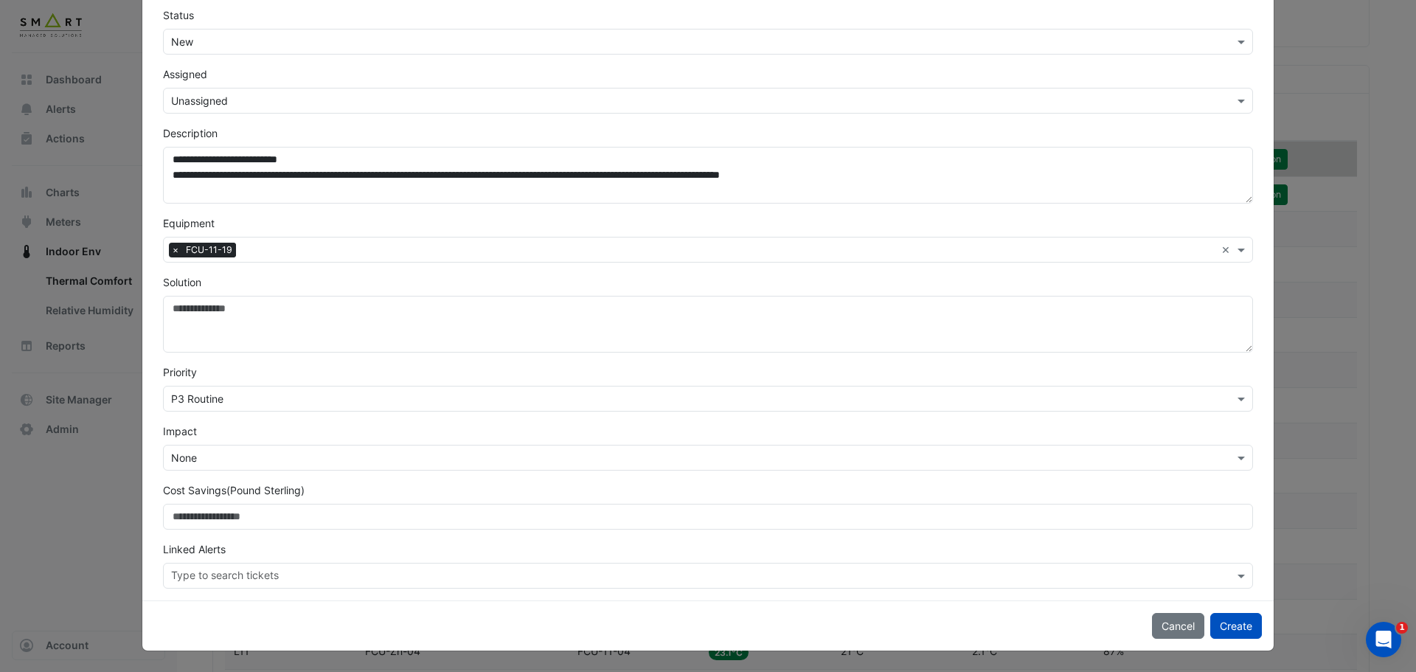
click at [225, 403] on input "text" at bounding box center [693, 399] width 1044 height 15
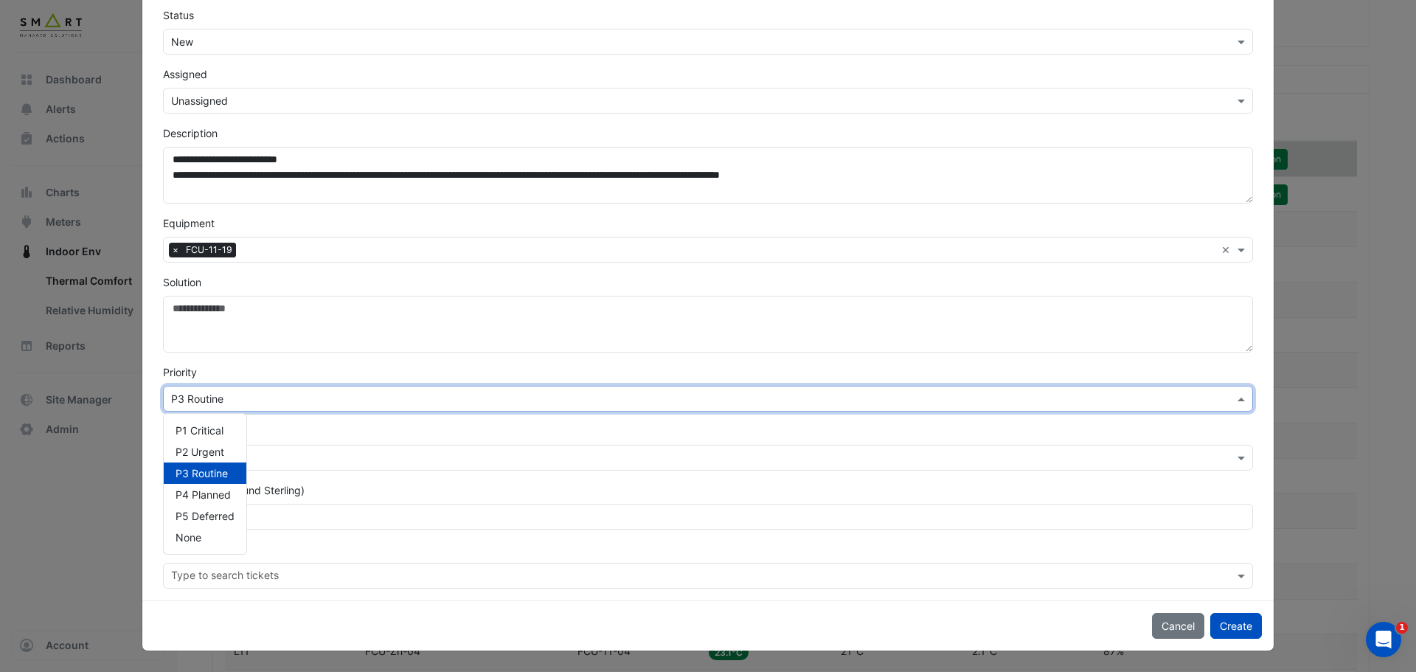
click at [225, 403] on input "text" at bounding box center [693, 399] width 1044 height 15
click at [288, 370] on div "Priority × P3 Routine P1 Critical P2 Urgent P3 Routine P4 Planned P5 Deferred N…" at bounding box center [708, 387] width 1108 height 47
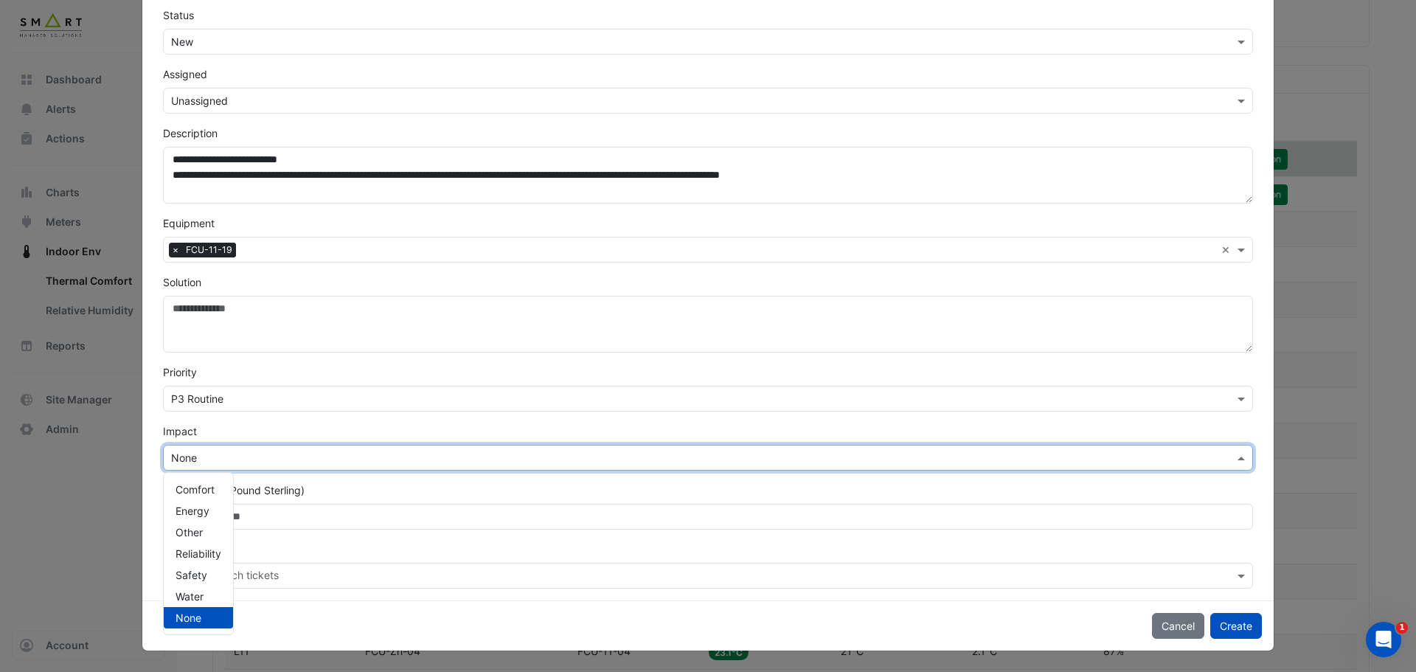
click at [272, 456] on input "text" at bounding box center [693, 458] width 1044 height 15
click at [271, 436] on div "Impact × None Comfort Energy Other Reliability Safety Water None" at bounding box center [708, 446] width 1108 height 47
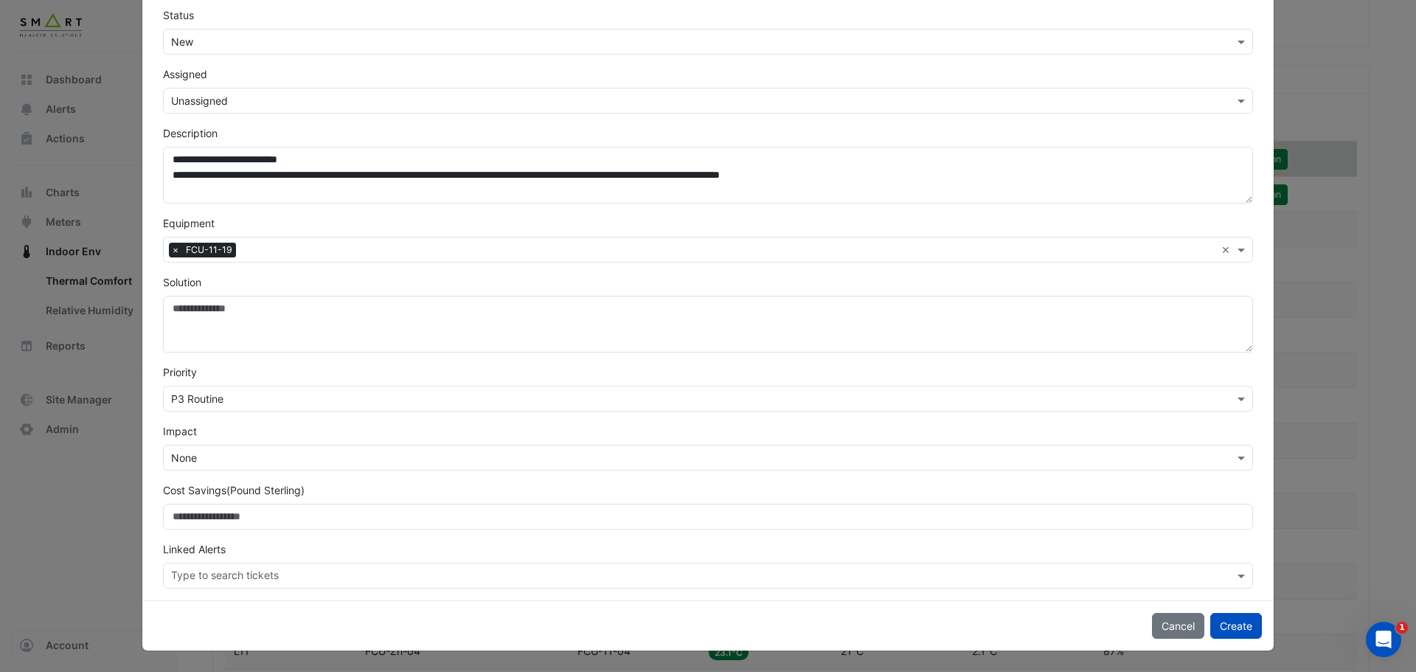
click at [268, 572] on input "text" at bounding box center [702, 576] width 1063 height 15
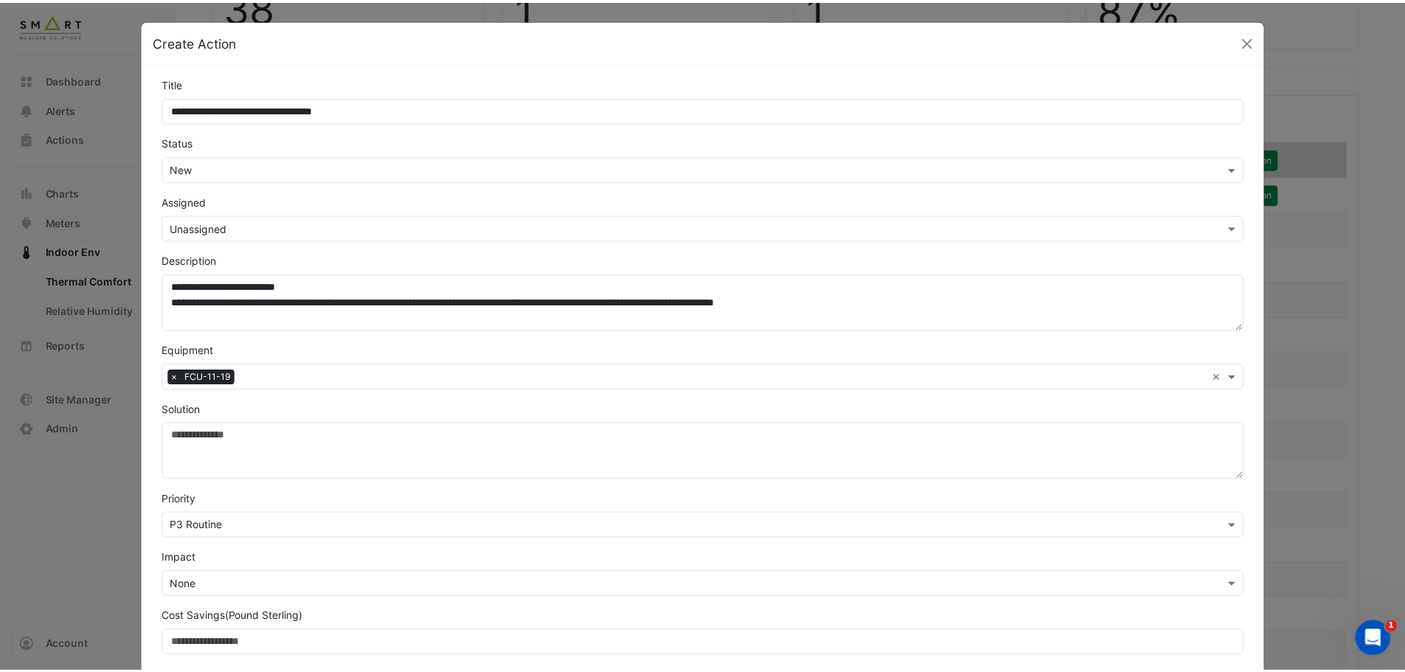
scroll to position [0, 0]
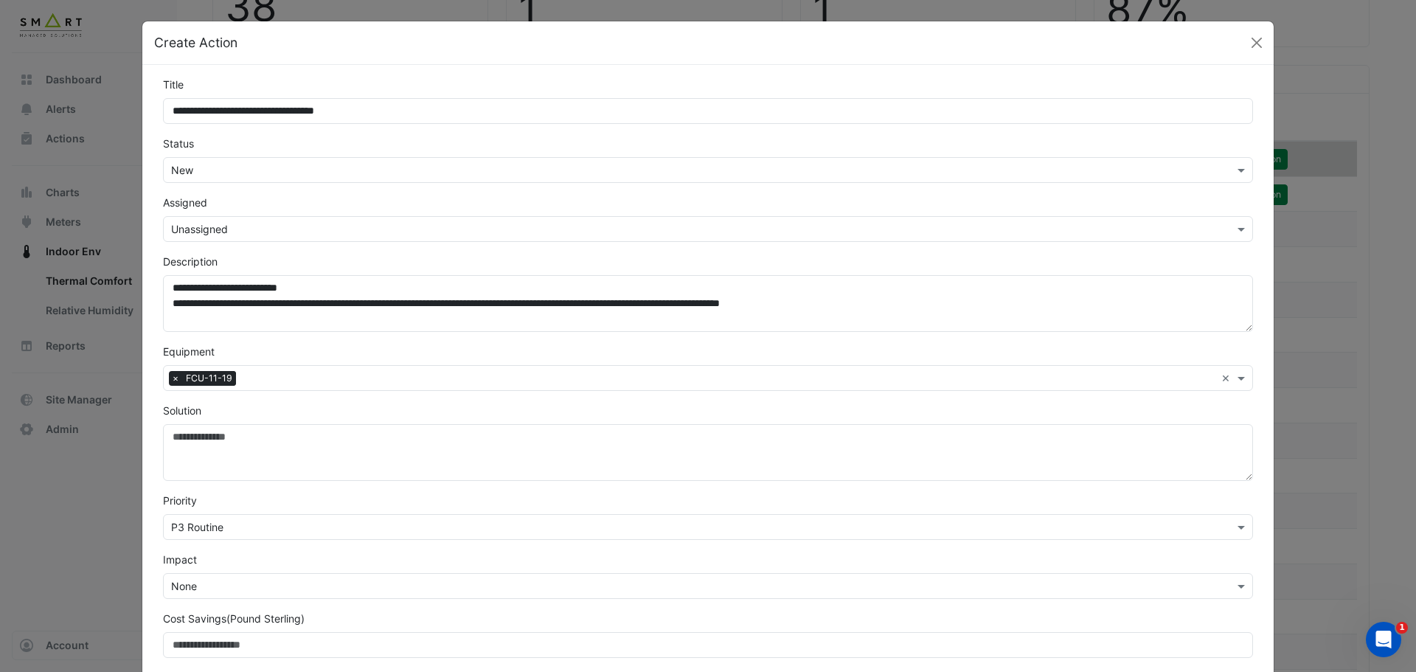
click at [243, 229] on input "text" at bounding box center [693, 229] width 1044 height 15
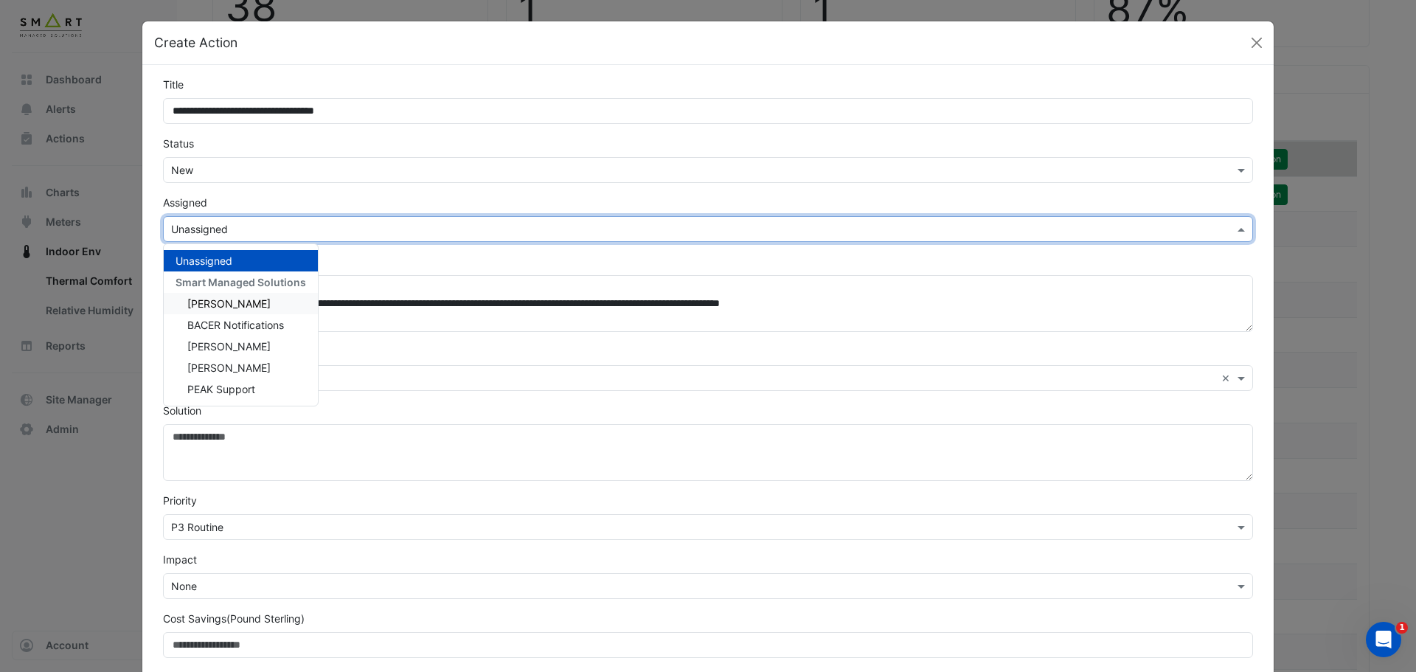
click at [504, 37] on div "Create Action" at bounding box center [707, 43] width 1131 height 44
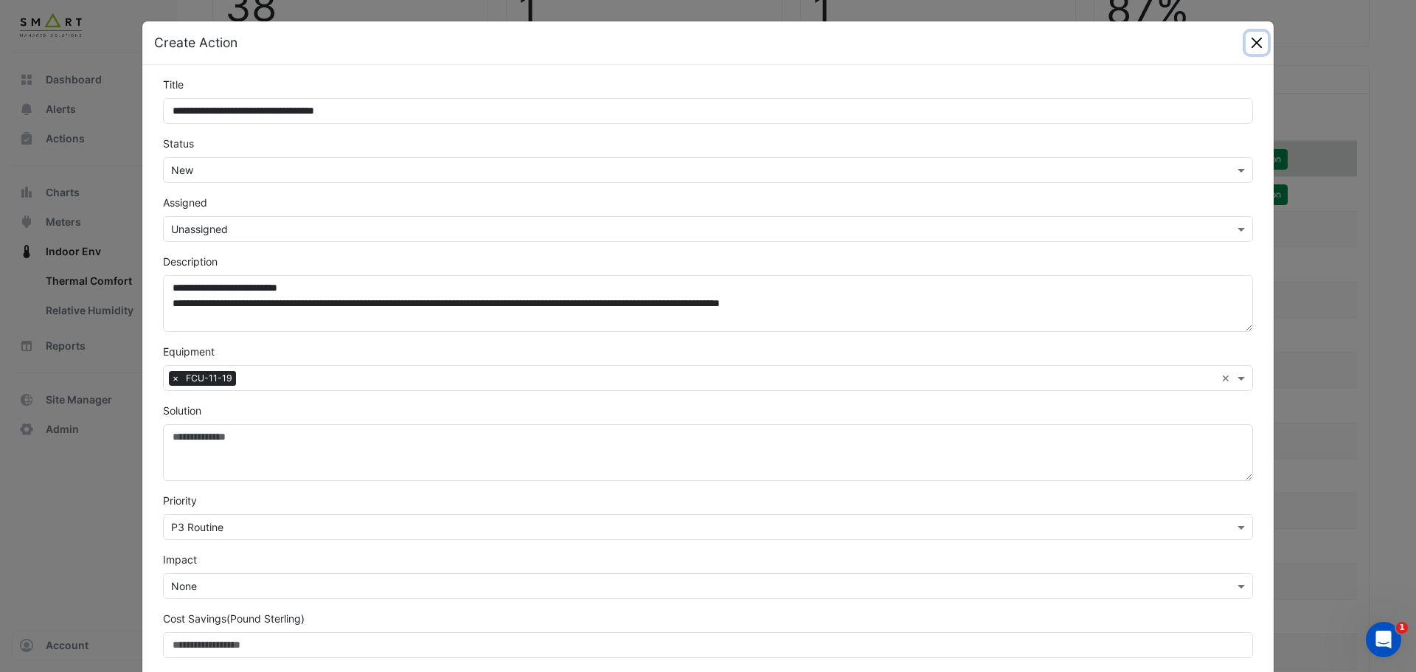
click at [1251, 41] on button "Close" at bounding box center [1257, 43] width 22 height 22
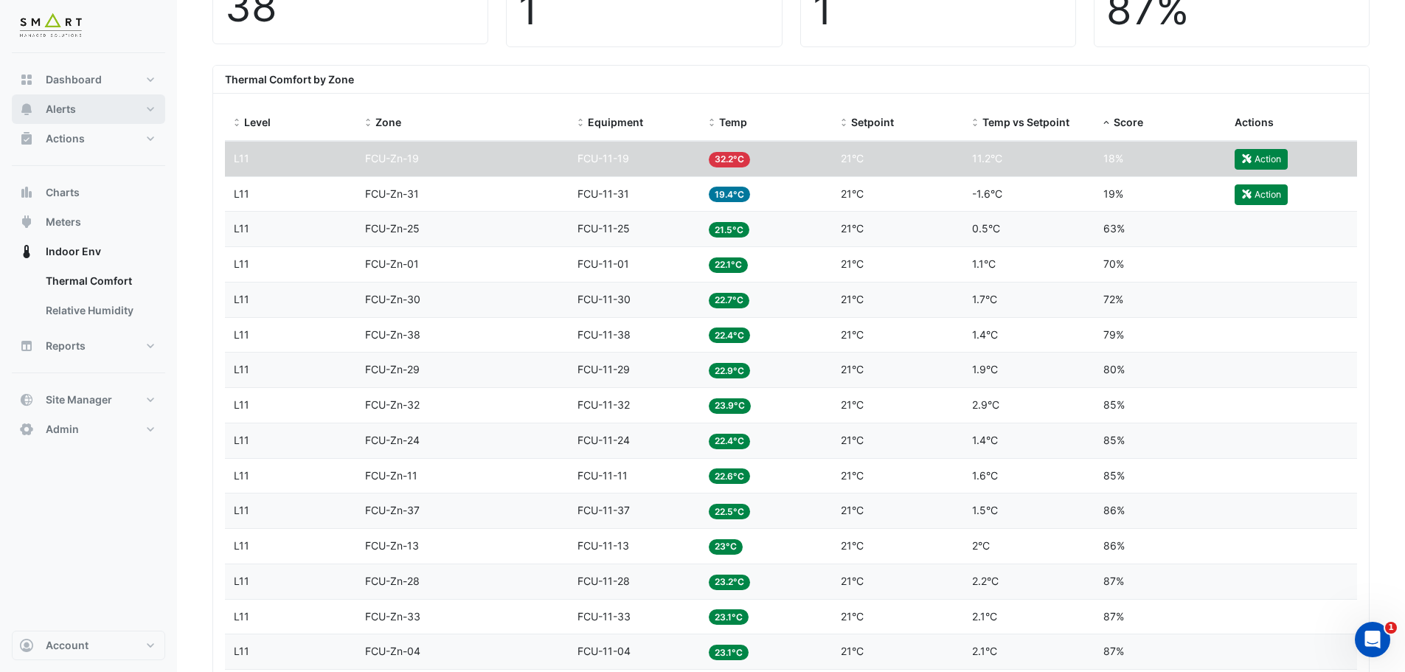
click at [64, 114] on span "Alerts" at bounding box center [61, 109] width 30 height 15
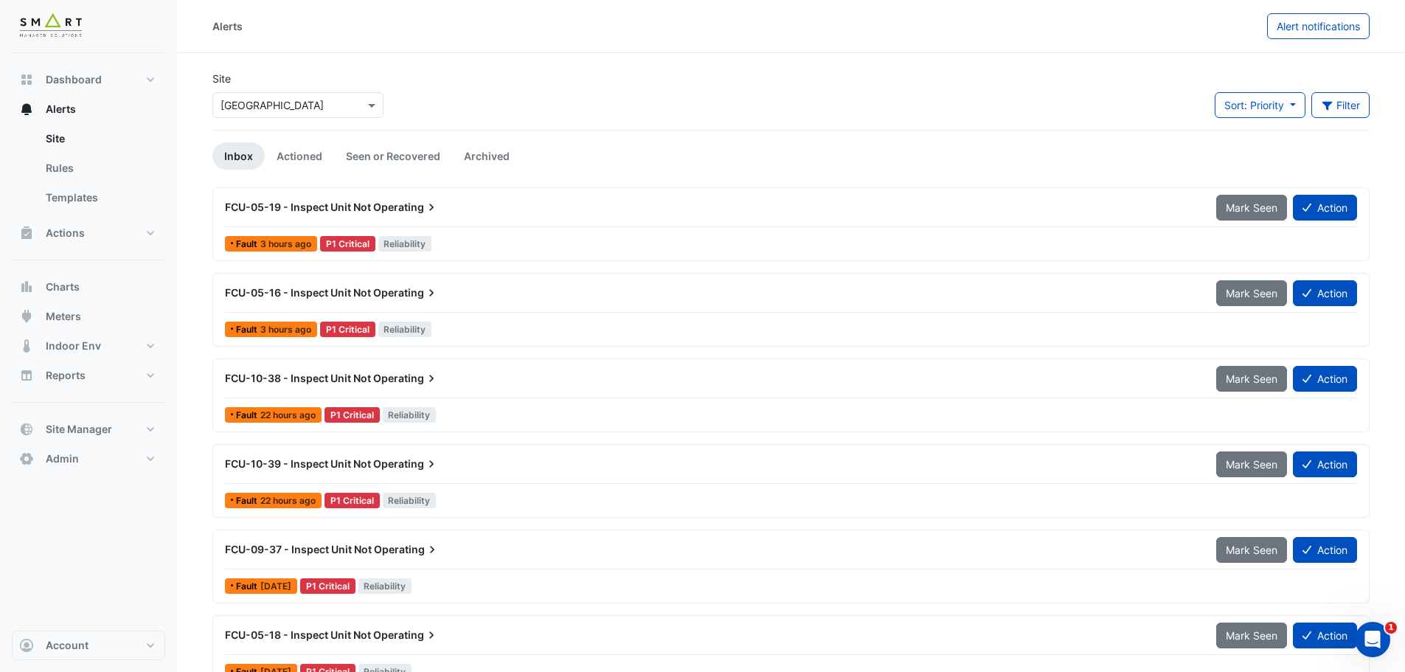
click at [344, 209] on span "FCU-05-19 - Inspect Unit Not" at bounding box center [298, 207] width 146 height 13
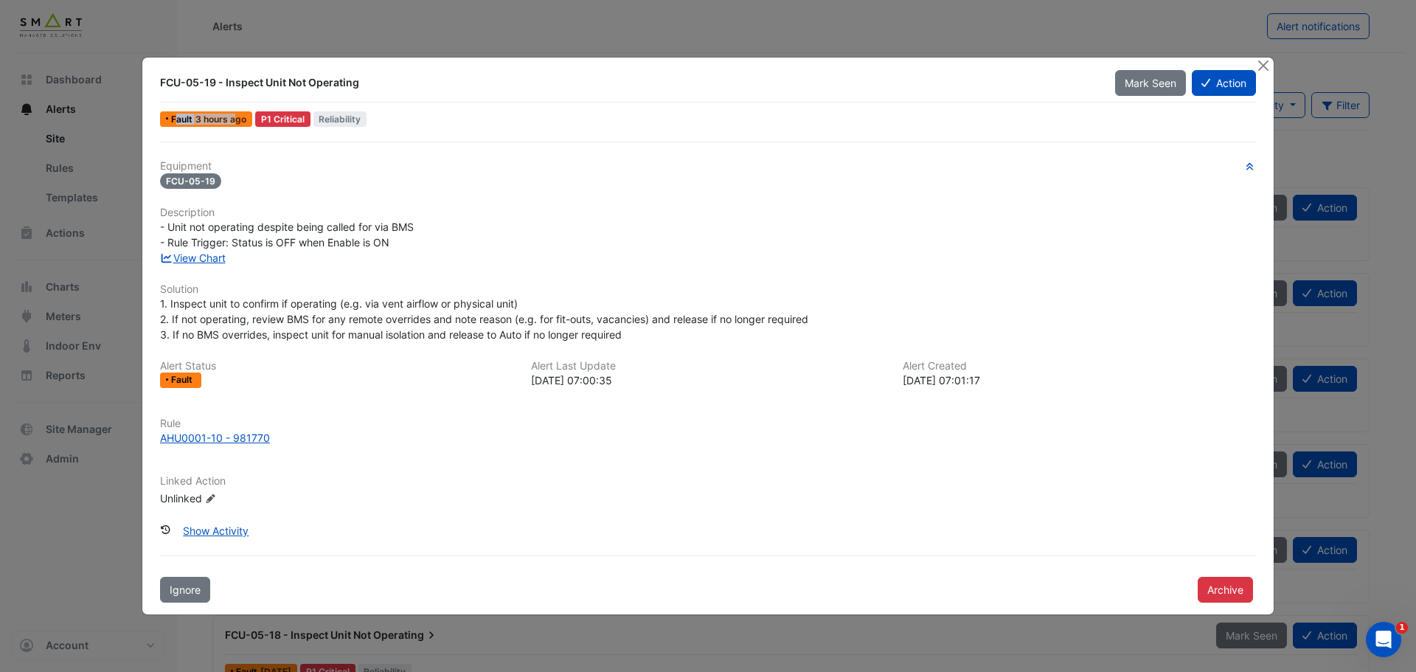
drag, startPoint x: 175, startPoint y: 118, endPoint x: 234, endPoint y: 117, distance: 59.0
click at [234, 117] on div "Fault 3 hours ago" at bounding box center [206, 118] width 92 height 15
click at [265, 159] on div "Equipment FCU-05-19 Description - Unit not operating despite being called for v…" at bounding box center [708, 372] width 1108 height 461
drag, startPoint x: 265, startPoint y: 119, endPoint x: 308, endPoint y: 119, distance: 43.5
click at [308, 119] on div "P1 Critical" at bounding box center [282, 118] width 55 height 15
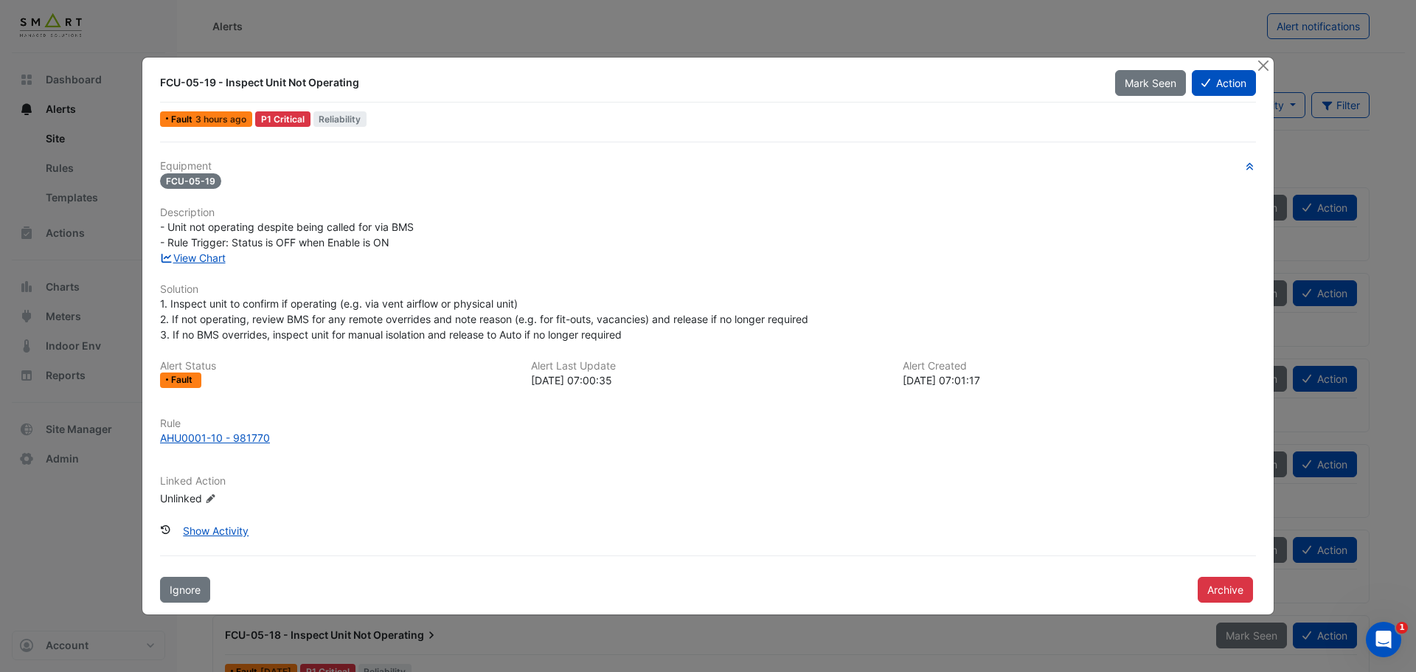
click at [332, 204] on div "Equipment FCU-05-19 Description - Unit not operating despite being called for v…" at bounding box center [708, 339] width 1096 height 358
drag, startPoint x: 237, startPoint y: 80, endPoint x: 366, endPoint y: 80, distance: 128.3
click at [366, 80] on div "FCU-05-19 - Inspect Unit Not Operating" at bounding box center [628, 82] width 937 height 15
drag, startPoint x: 198, startPoint y: 228, endPoint x: 414, endPoint y: 226, distance: 216.1
click at [414, 226] on span "- Unit not operating despite being called for via BMS - Rule Trigger: Status is…" at bounding box center [287, 234] width 254 height 28
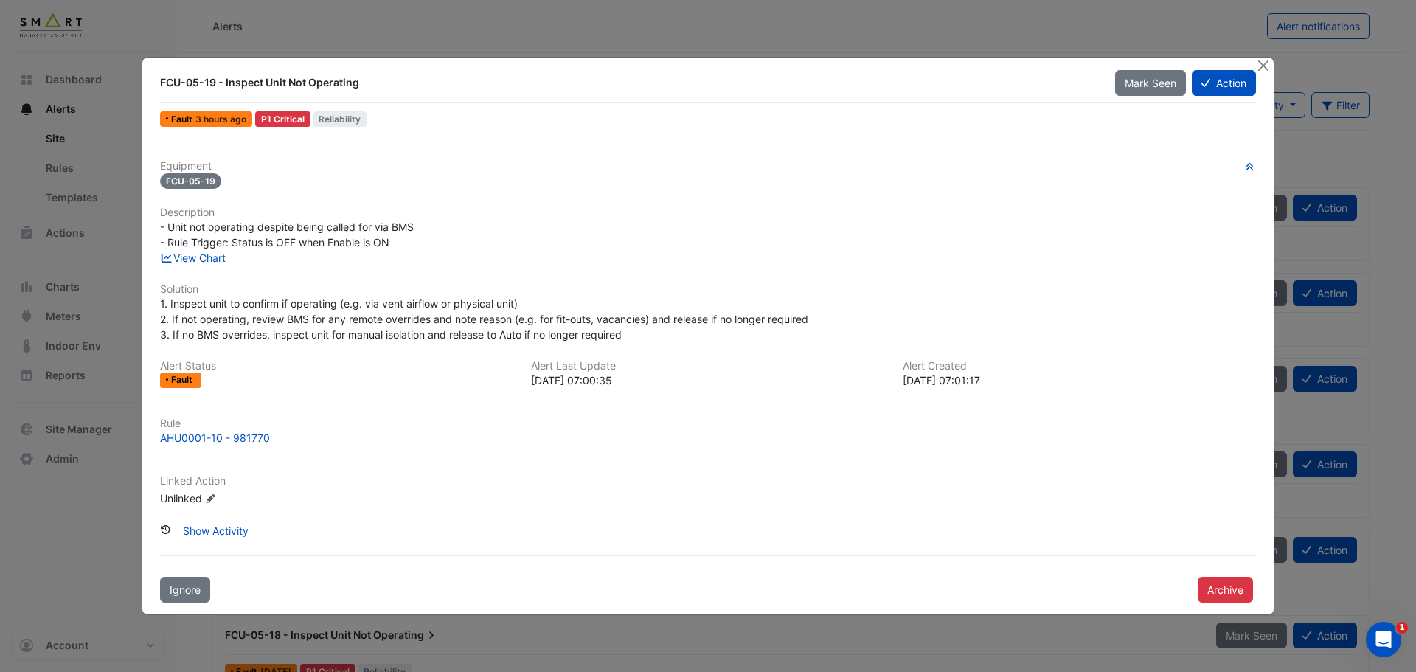
drag, startPoint x: 254, startPoint y: 335, endPoint x: 226, endPoint y: 302, distance: 42.9
click at [254, 334] on span "1. Inspect unit to confirm if operating (e.g. via vent airflow or physical unit…" at bounding box center [484, 319] width 648 height 44
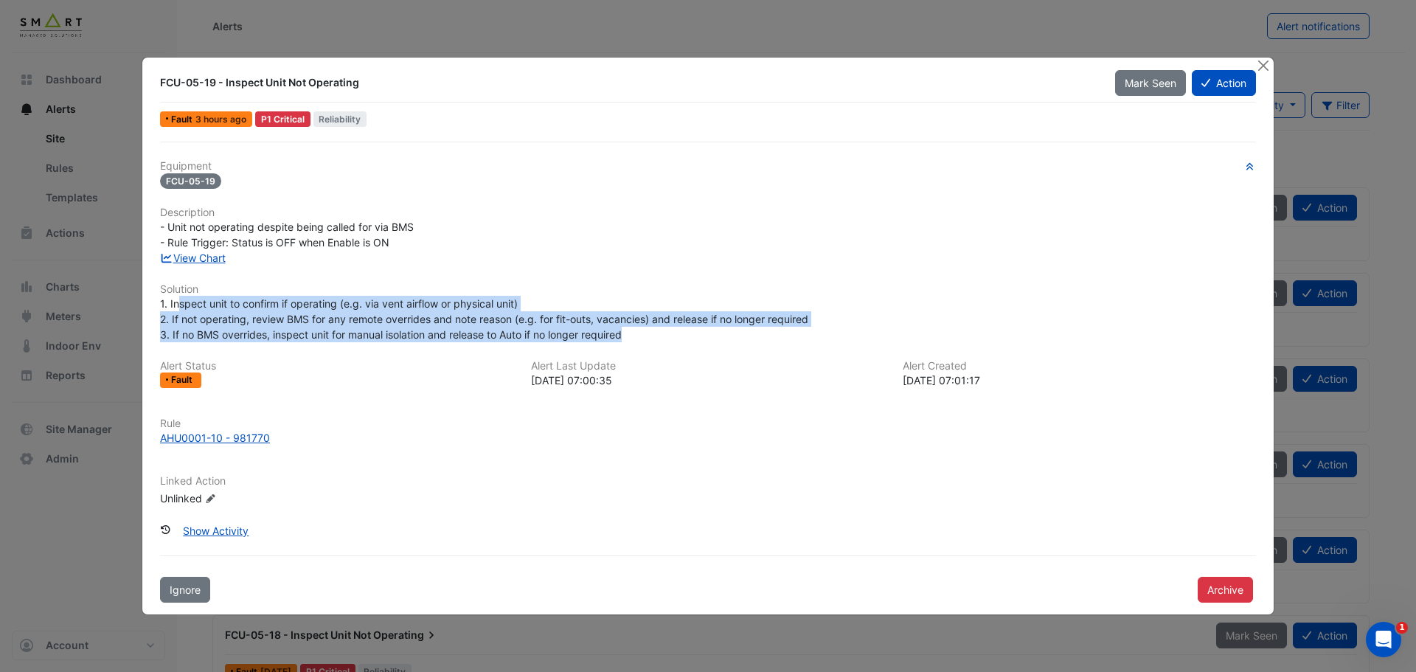
drag, startPoint x: 177, startPoint y: 299, endPoint x: 634, endPoint y: 340, distance: 459.0
click at [634, 340] on div "1. Inspect unit to confirm if operating (e.g. via vent airflow or physical unit…" at bounding box center [708, 319] width 1096 height 46
click at [409, 302] on span "1. Inspect unit to confirm if operating (e.g. via vent airflow or physical unit…" at bounding box center [484, 319] width 648 height 44
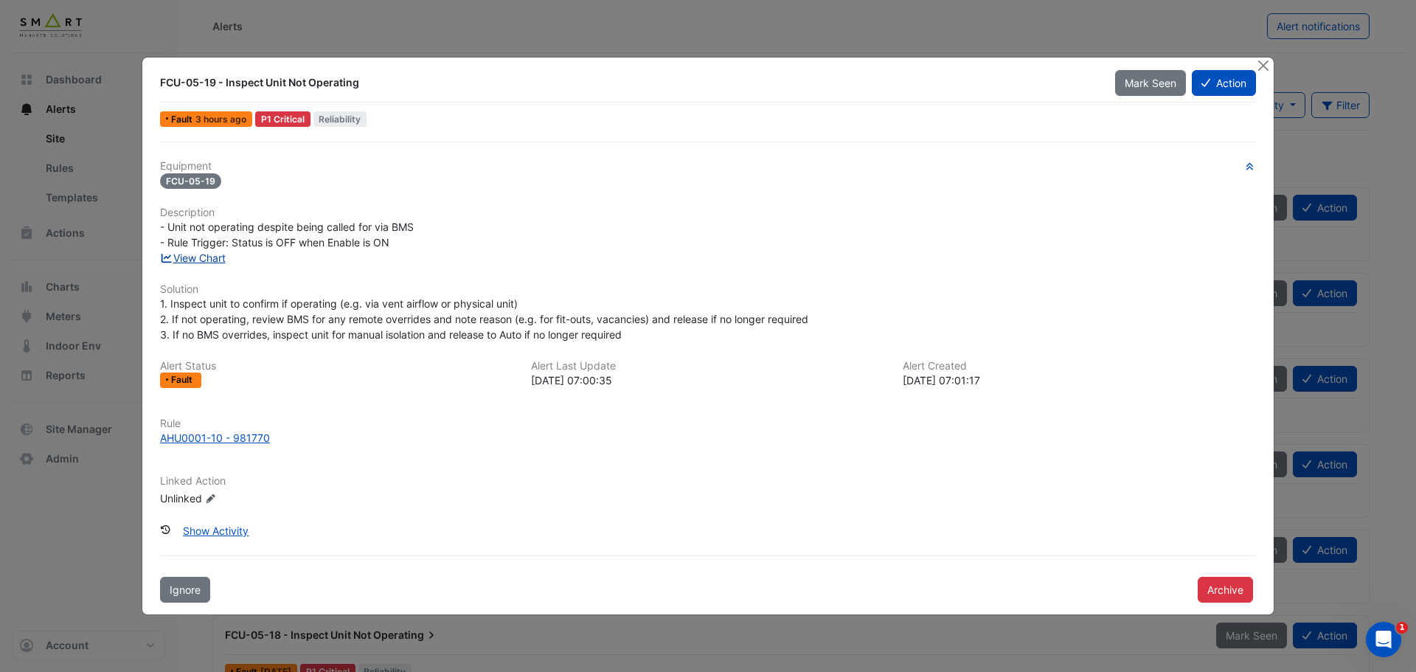
click at [196, 258] on link "View Chart" at bounding box center [193, 257] width 66 height 13
click at [1266, 66] on button "Close" at bounding box center [1262, 65] width 15 height 15
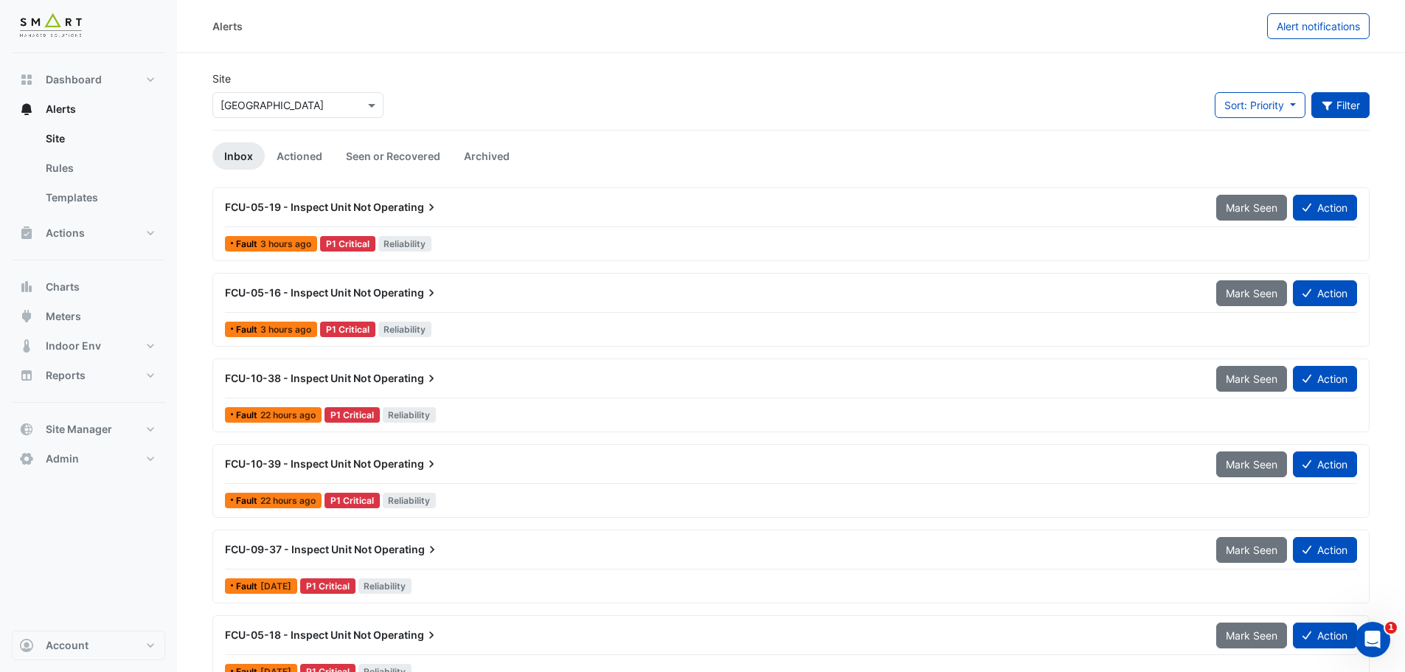
click at [1336, 108] on button "Filter" at bounding box center [1340, 105] width 59 height 26
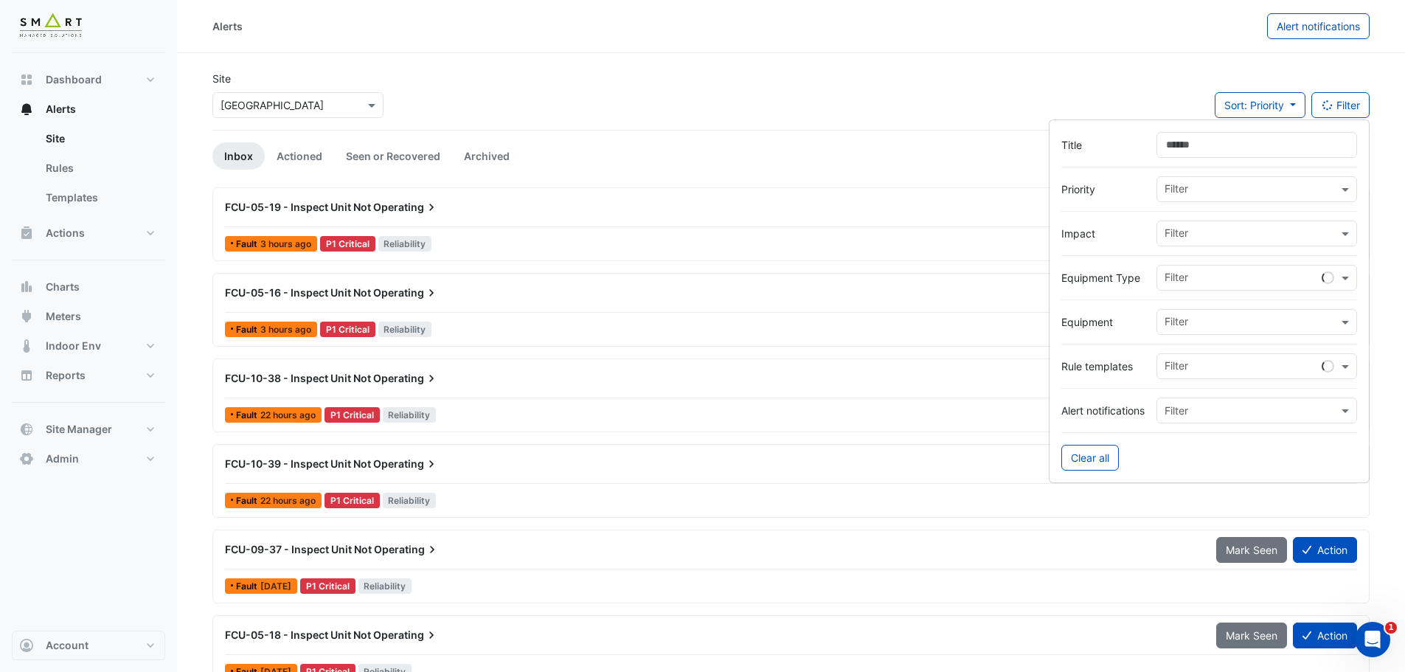
click at [1213, 318] on input "text" at bounding box center [1250, 323] width 173 height 15
type input "***"
click at [1199, 285] on input "text" at bounding box center [1250, 278] width 173 height 15
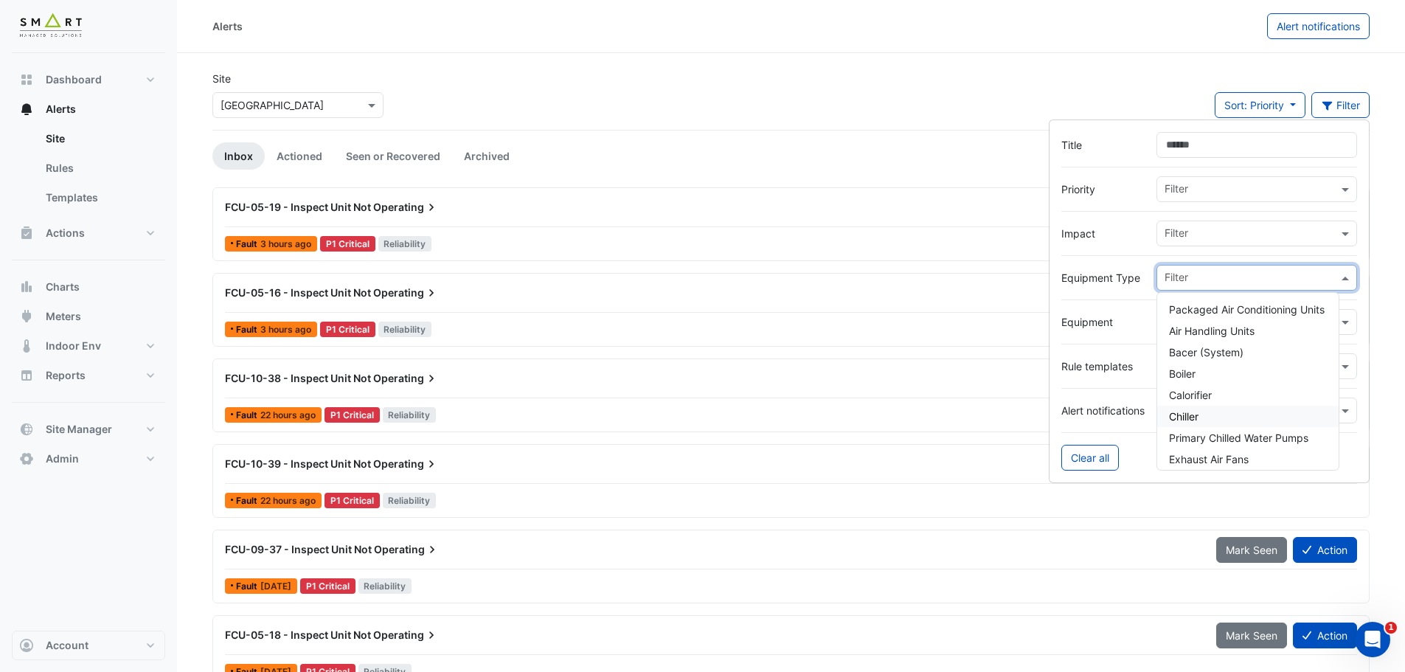
click at [1201, 412] on div "Chiller" at bounding box center [1247, 416] width 181 height 21
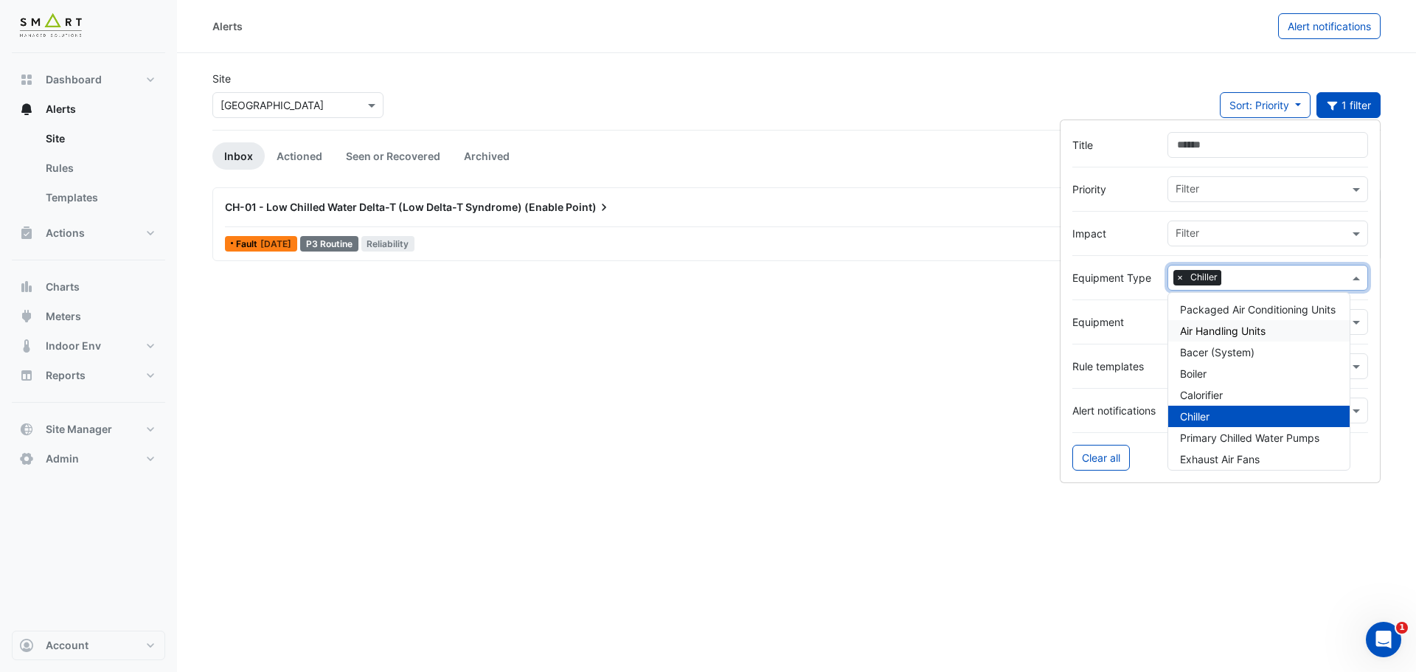
click at [897, 212] on div "CH-01 - Low Chilled Water Delta-T (Low Delta-T Syndrome) (Enable Point)" at bounding box center [717, 207] width 985 height 15
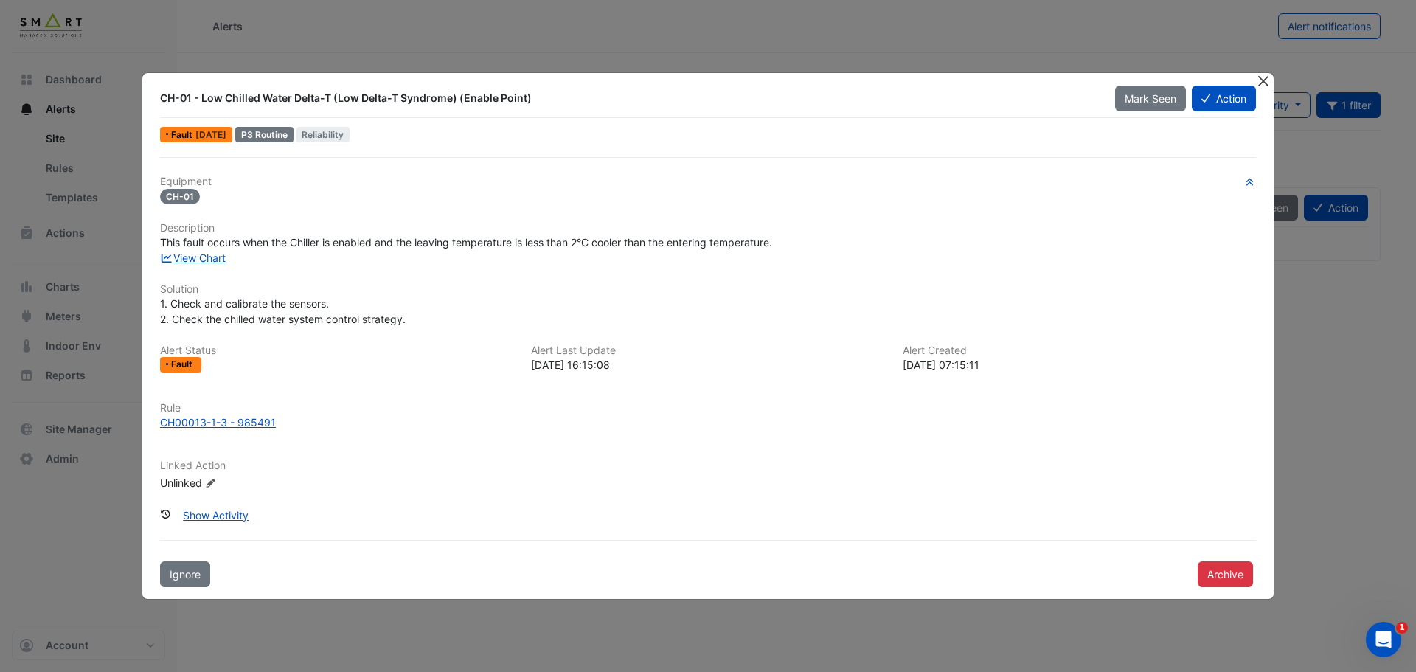
click at [1265, 82] on button "Close" at bounding box center [1262, 80] width 15 height 15
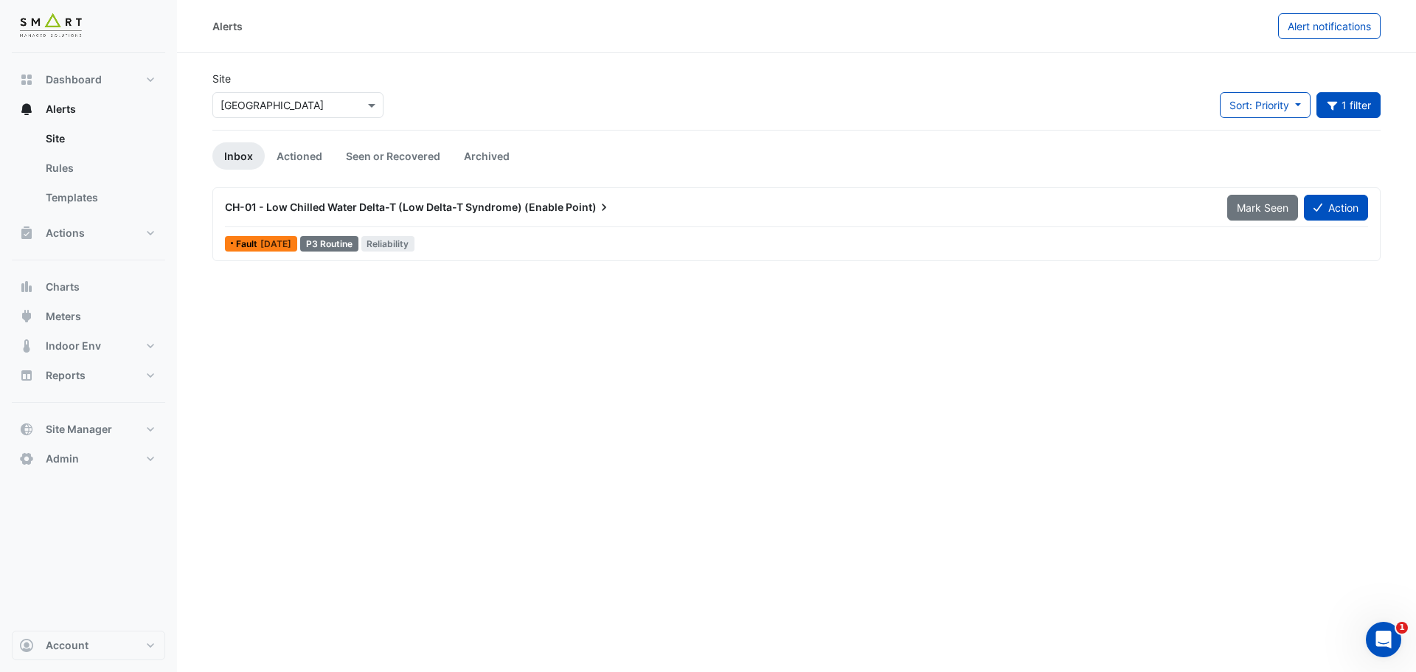
click at [465, 210] on span "CH-01 - Low Chilled Water Delta-T (Low Delta-T Syndrome) (Enable" at bounding box center [394, 207] width 338 height 13
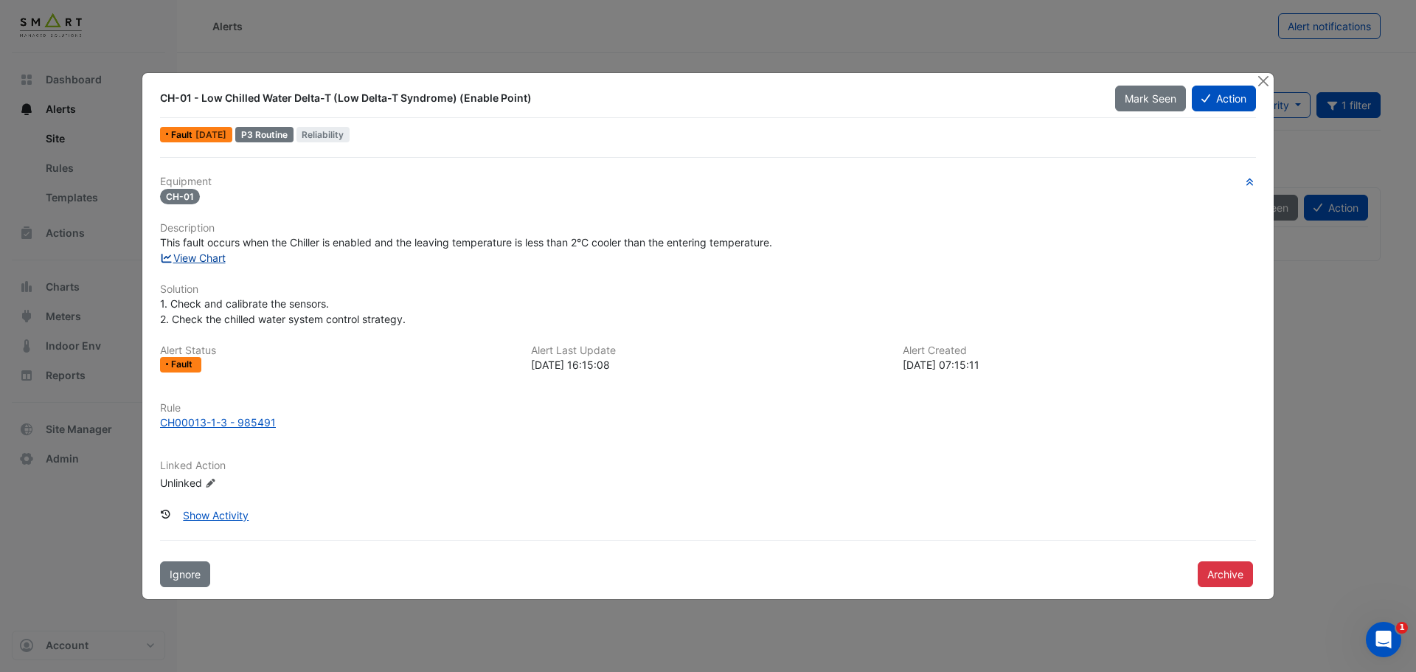
click at [200, 258] on link "View Chart" at bounding box center [193, 257] width 66 height 13
drag, startPoint x: 218, startPoint y: 305, endPoint x: 277, endPoint y: 305, distance: 59.0
click at [277, 305] on span "1. Check and calibrate the sensors. 2. Check the chilled water system control s…" at bounding box center [283, 311] width 246 height 28
click at [1266, 81] on button "Close" at bounding box center [1262, 80] width 15 height 15
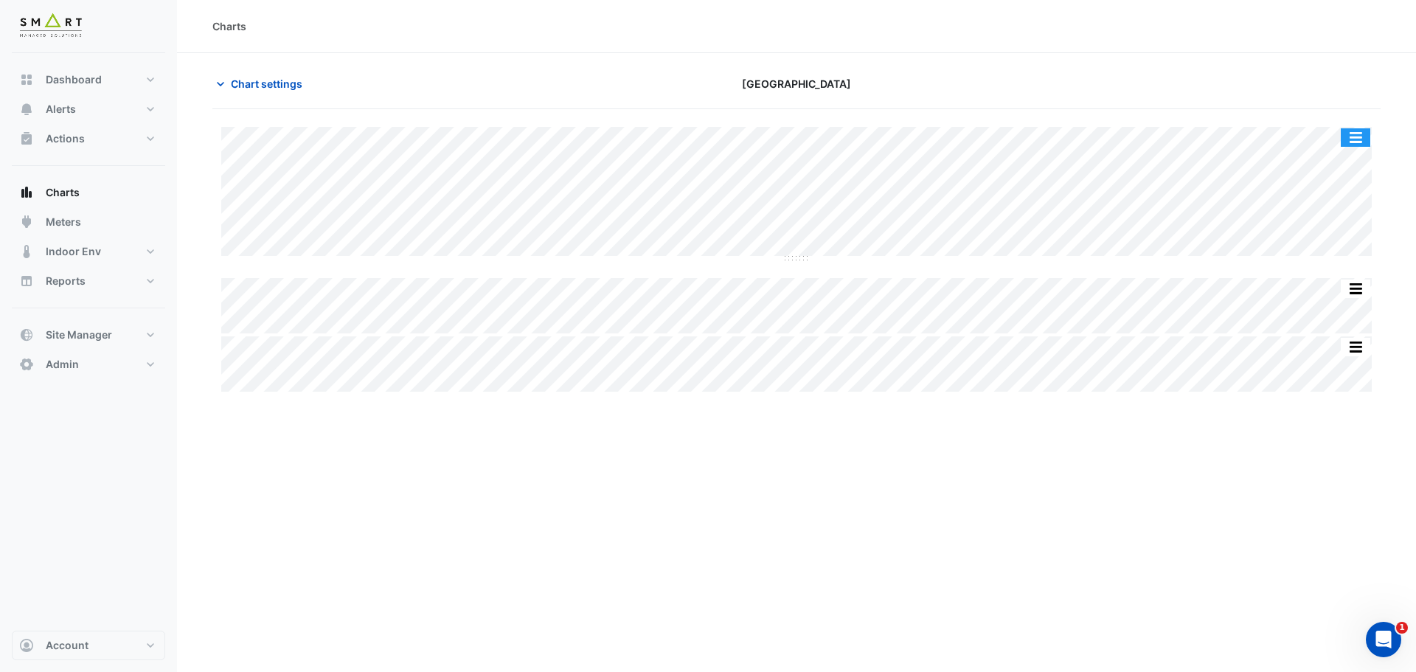
click at [1352, 138] on button "button" at bounding box center [1355, 137] width 29 height 18
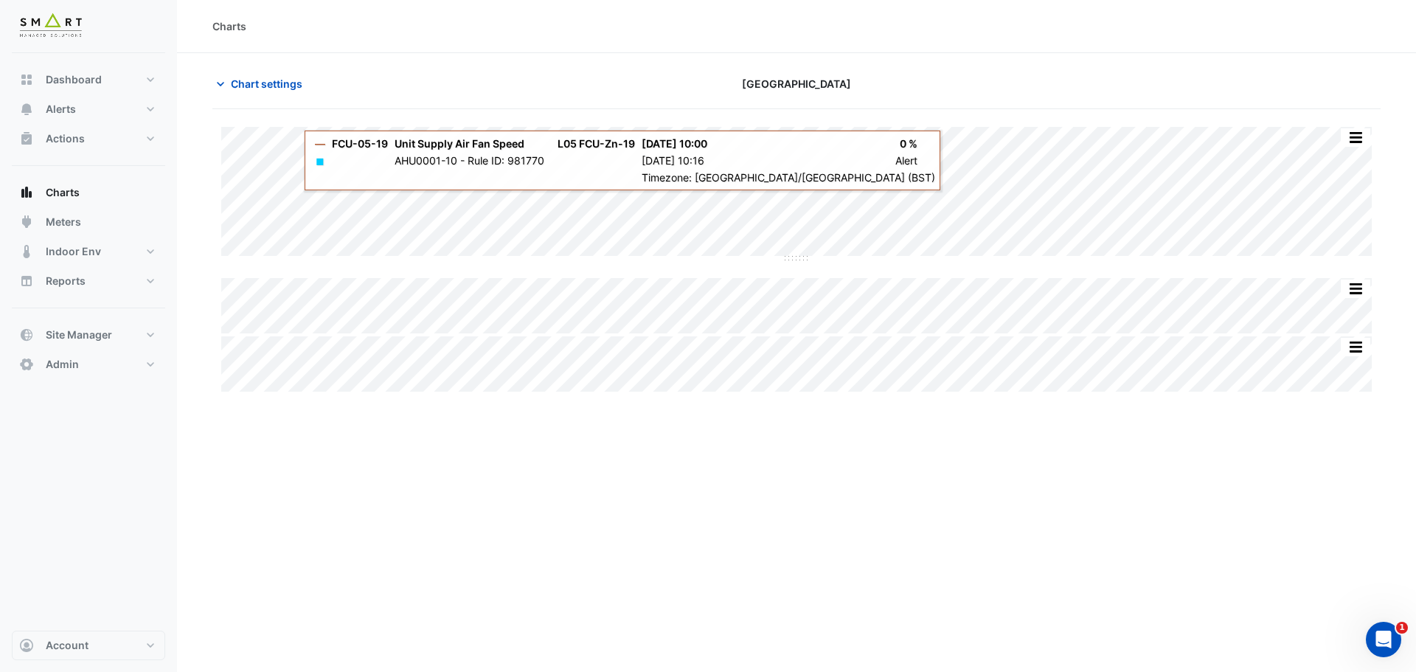
click at [1392, 132] on section "Chart settings Thames Tower Split All Split None Print Save as JPEG Save as PNG…" at bounding box center [796, 223] width 1239 height 341
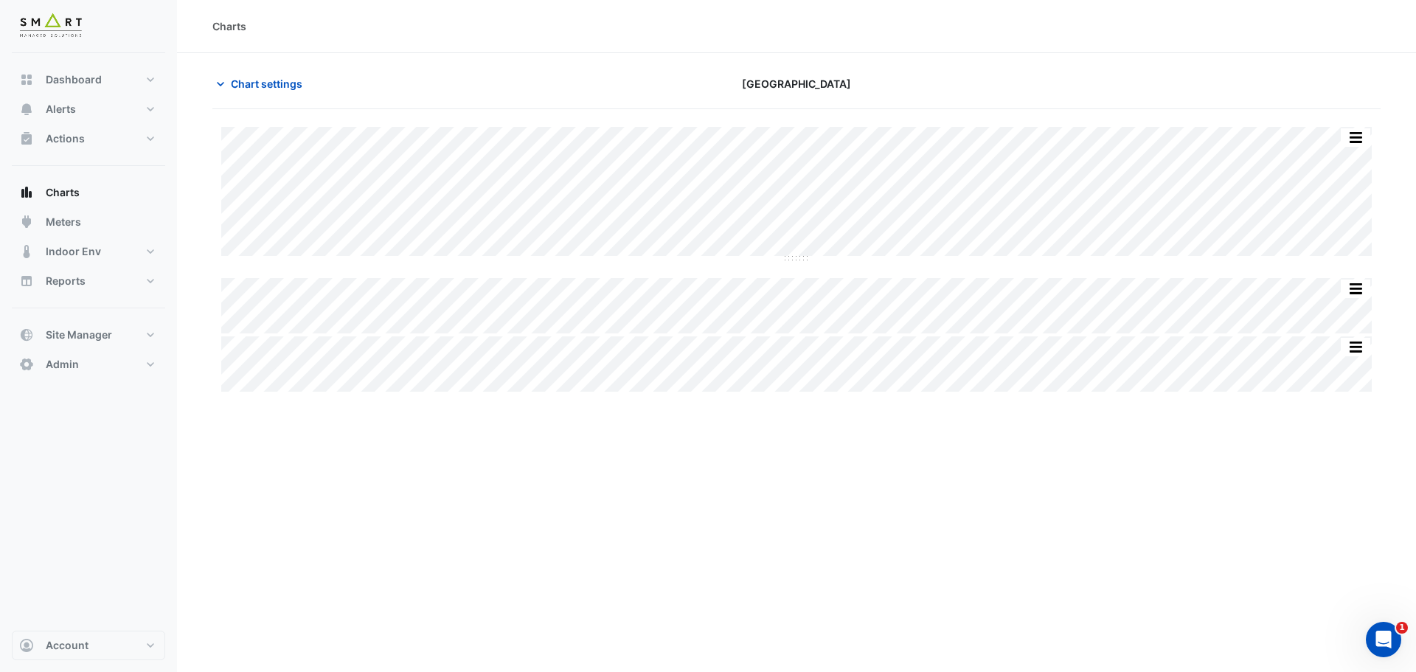
click at [1358, 270] on div "Split All Split None Print Save as JPEG Save as PNG Pivot Data Table Export CSV…" at bounding box center [796, 259] width 1168 height 265
click at [1356, 287] on button "button" at bounding box center [1355, 288] width 29 height 18
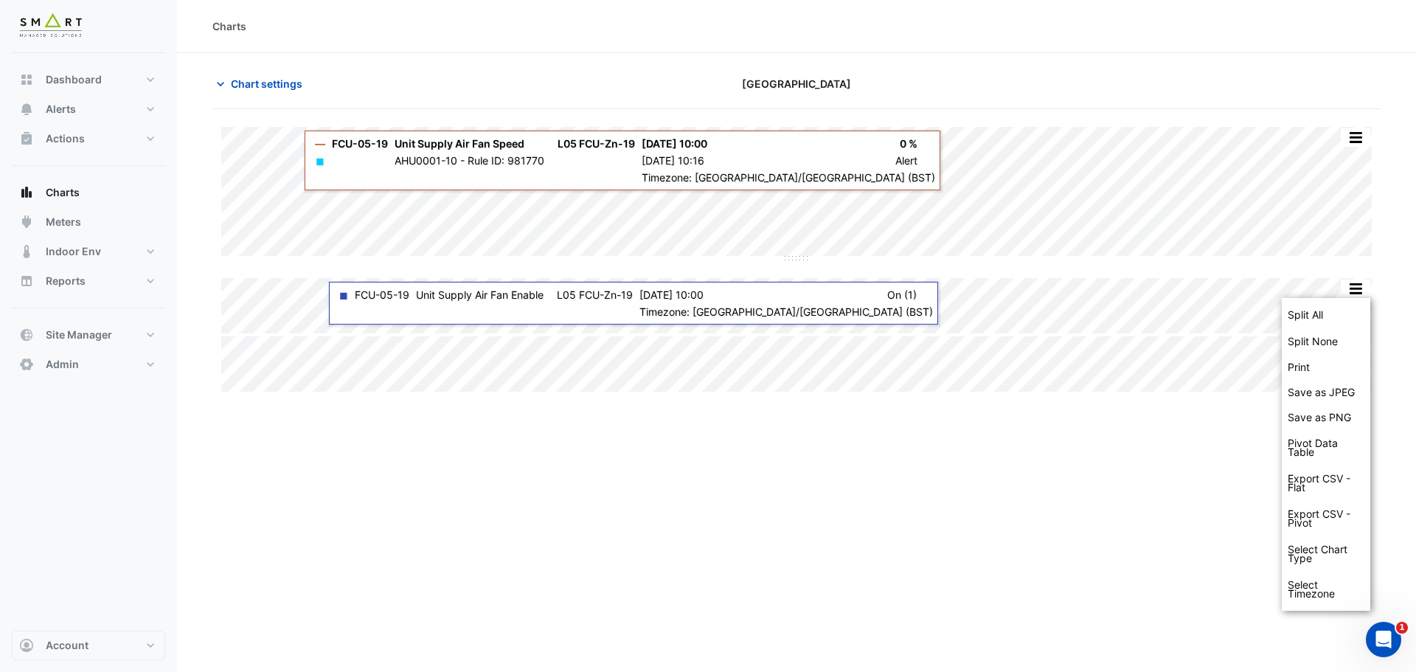
drag, startPoint x: 959, startPoint y: 522, endPoint x: 897, endPoint y: 400, distance: 136.5
click at [959, 521] on div "Charts Chart settings Thames Tower Split All Split None Print Save as JPEG Save…" at bounding box center [796, 336] width 1239 height 672
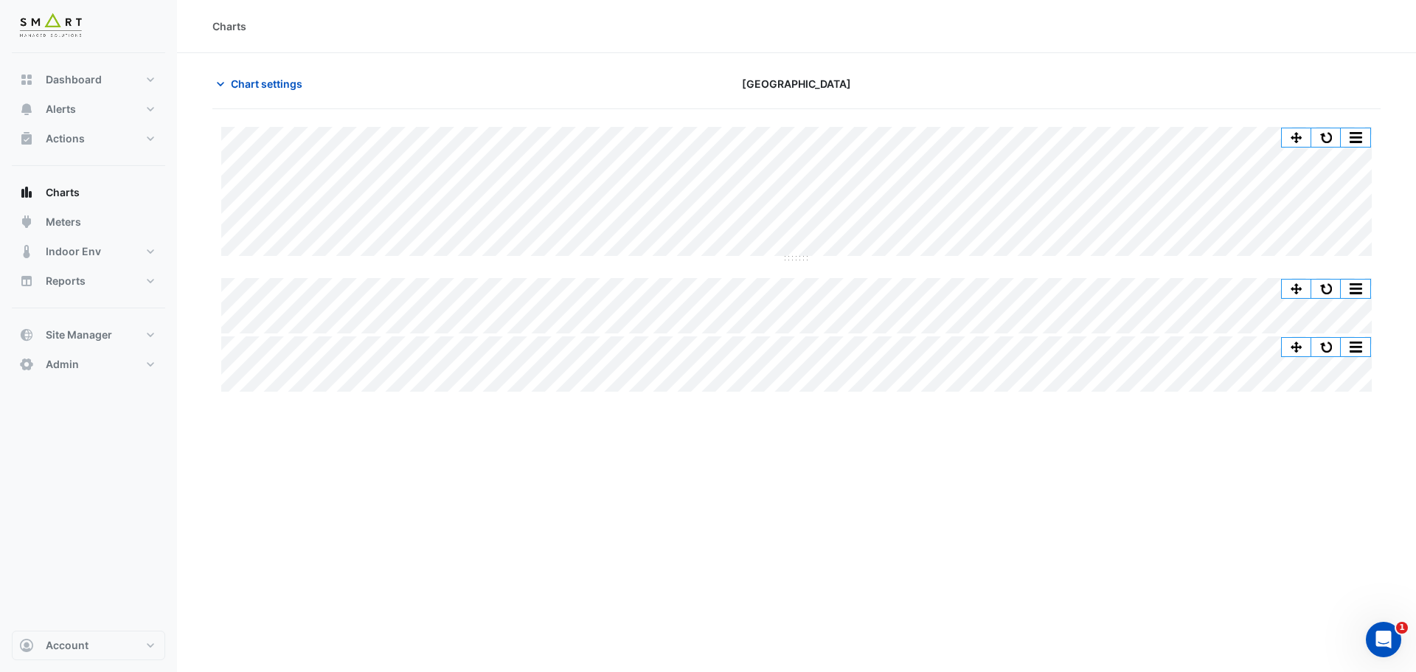
click at [1246, 310] on div "Split All Split None Print Save as JPEG Save as PNG Pivot Data Table Export CSV…" at bounding box center [796, 259] width 1168 height 265
click at [1297, 140] on button "button" at bounding box center [1296, 137] width 29 height 18
click at [1297, 138] on button "button" at bounding box center [1296, 137] width 29 height 18
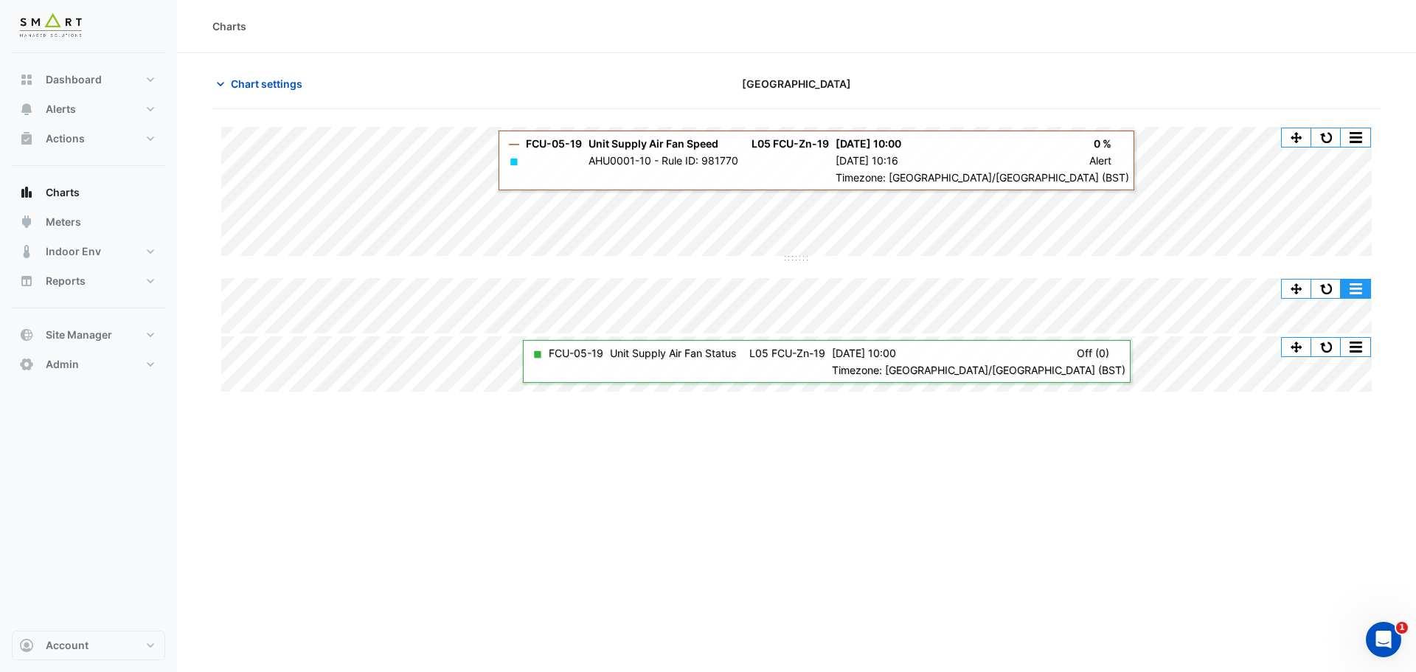
click at [1360, 297] on div "Split All Split None Print Save as JPEG Save as PNG Pivot Data Table Export CSV…" at bounding box center [796, 259] width 1168 height 265
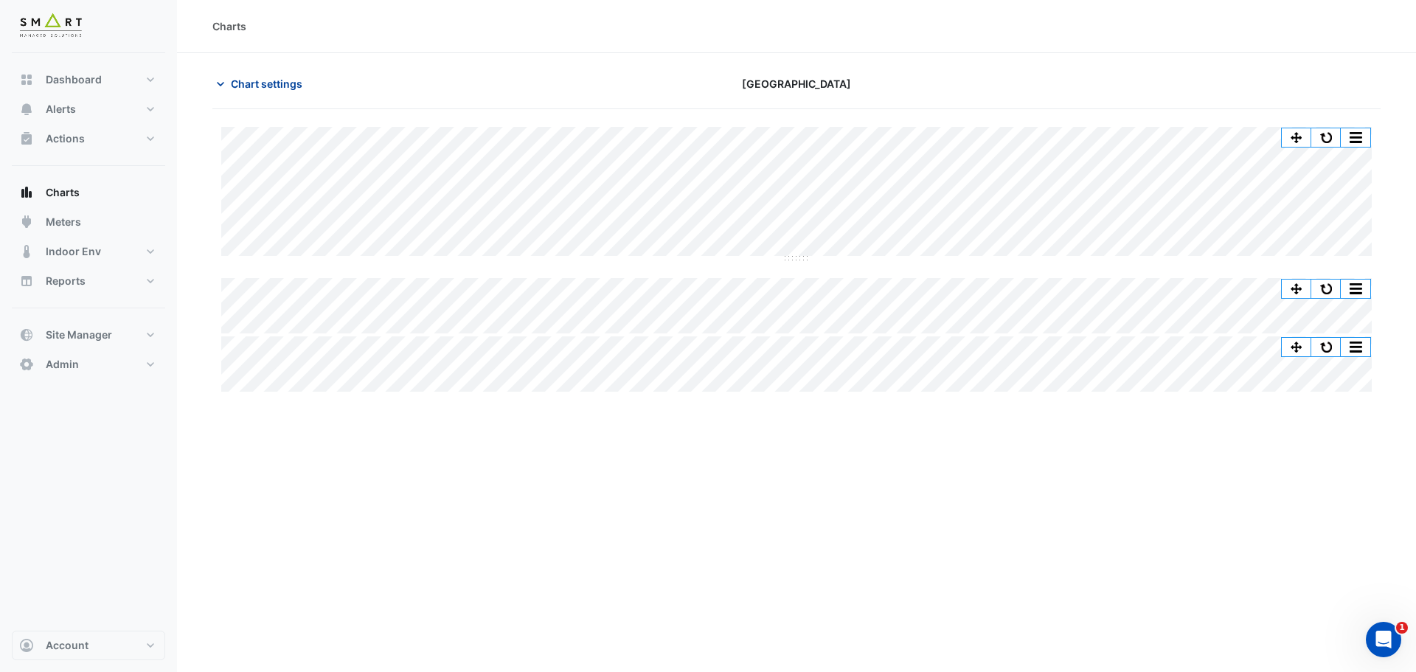
click at [231, 91] on button "Chart settings" at bounding box center [262, 84] width 100 height 26
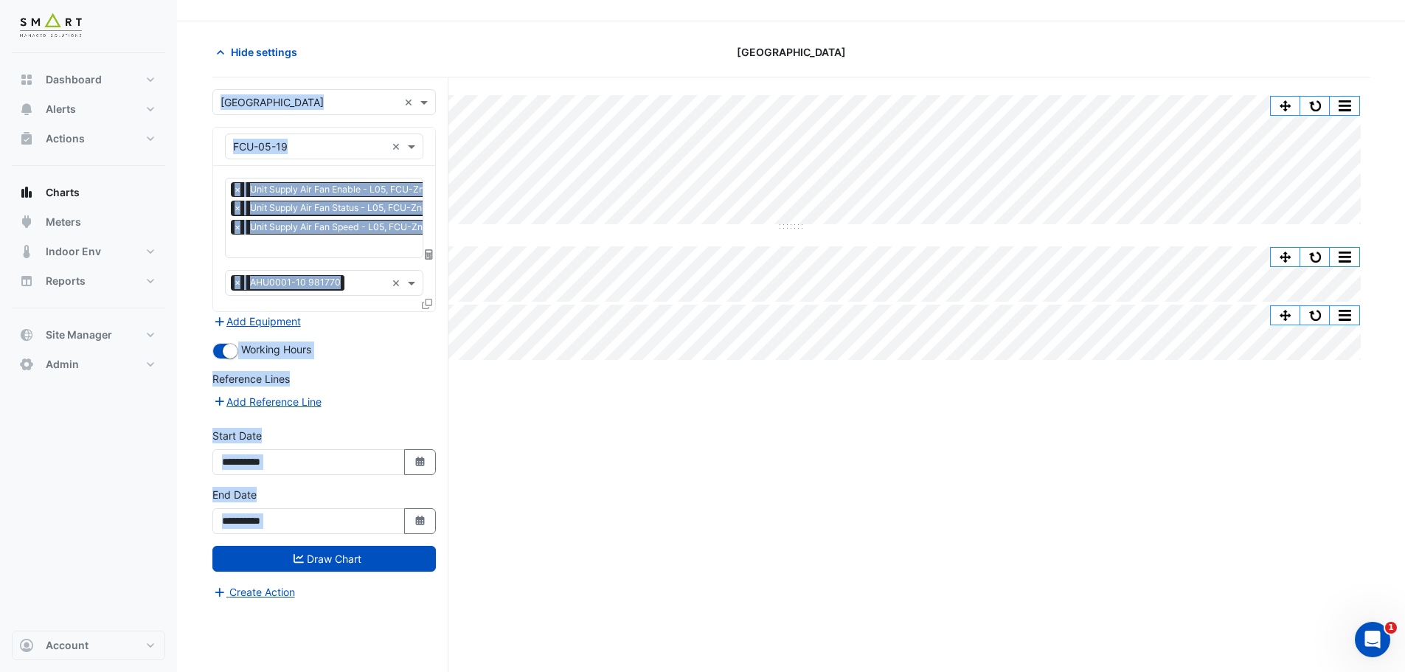
scroll to position [56, 0]
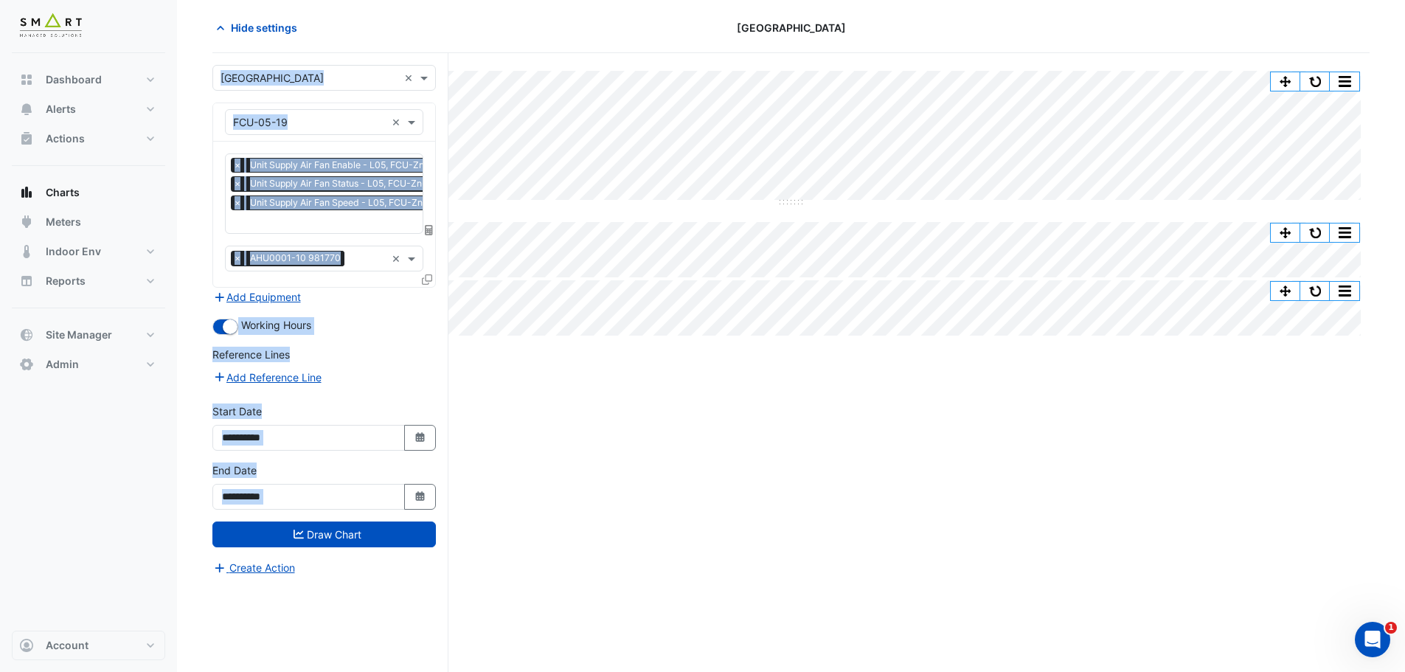
click at [668, 461] on div "Split All Split None Print Save as JPEG Save as PNG Pivot Data Table Export CSV…" at bounding box center [790, 362] width 1157 height 619
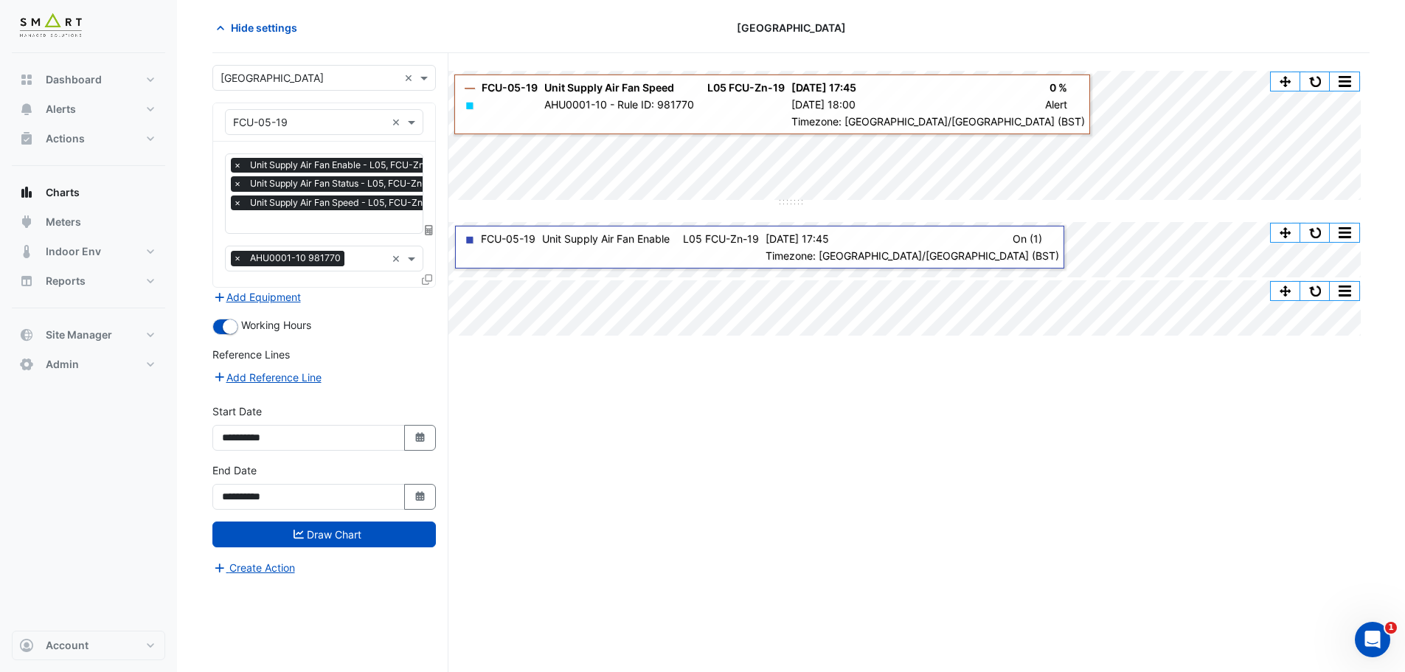
click at [628, 446] on div "Split All Split None Print Save as JPEG Save as PNG Pivot Data Table Export CSV…" at bounding box center [790, 362] width 1157 height 619
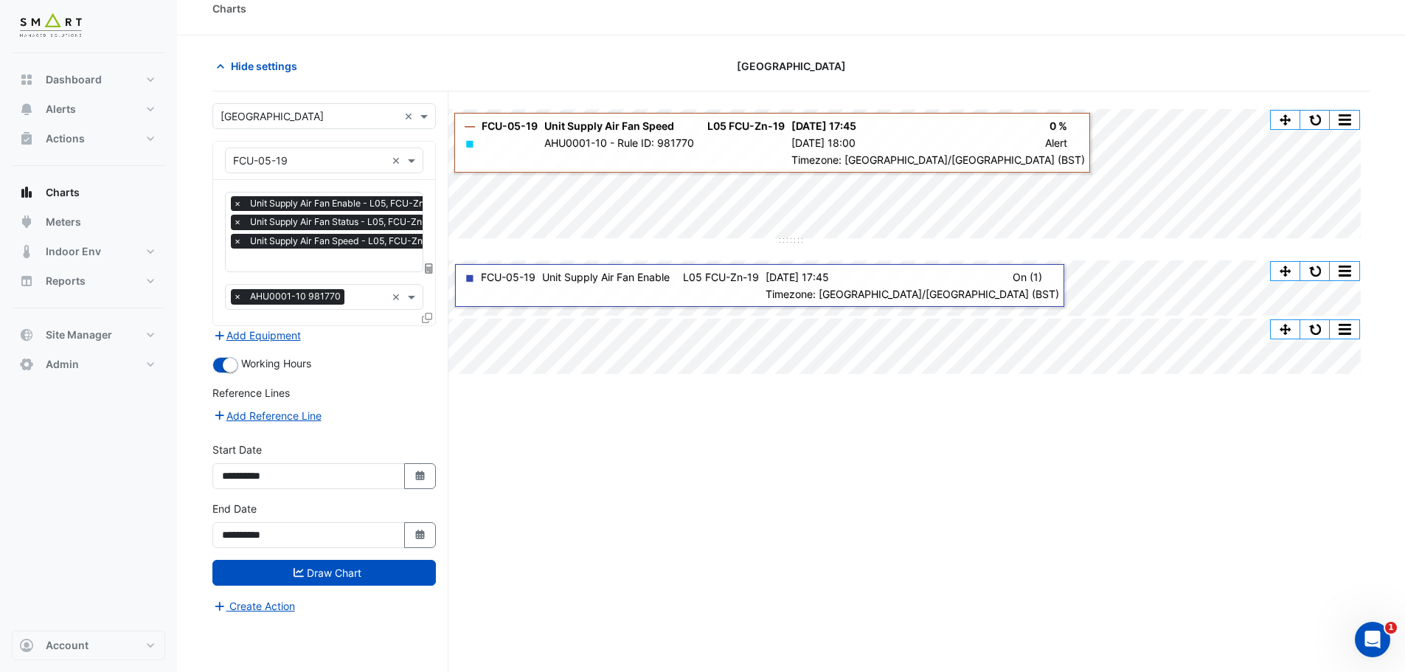
scroll to position [0, 0]
